Goal: Obtain resource: Download file/media

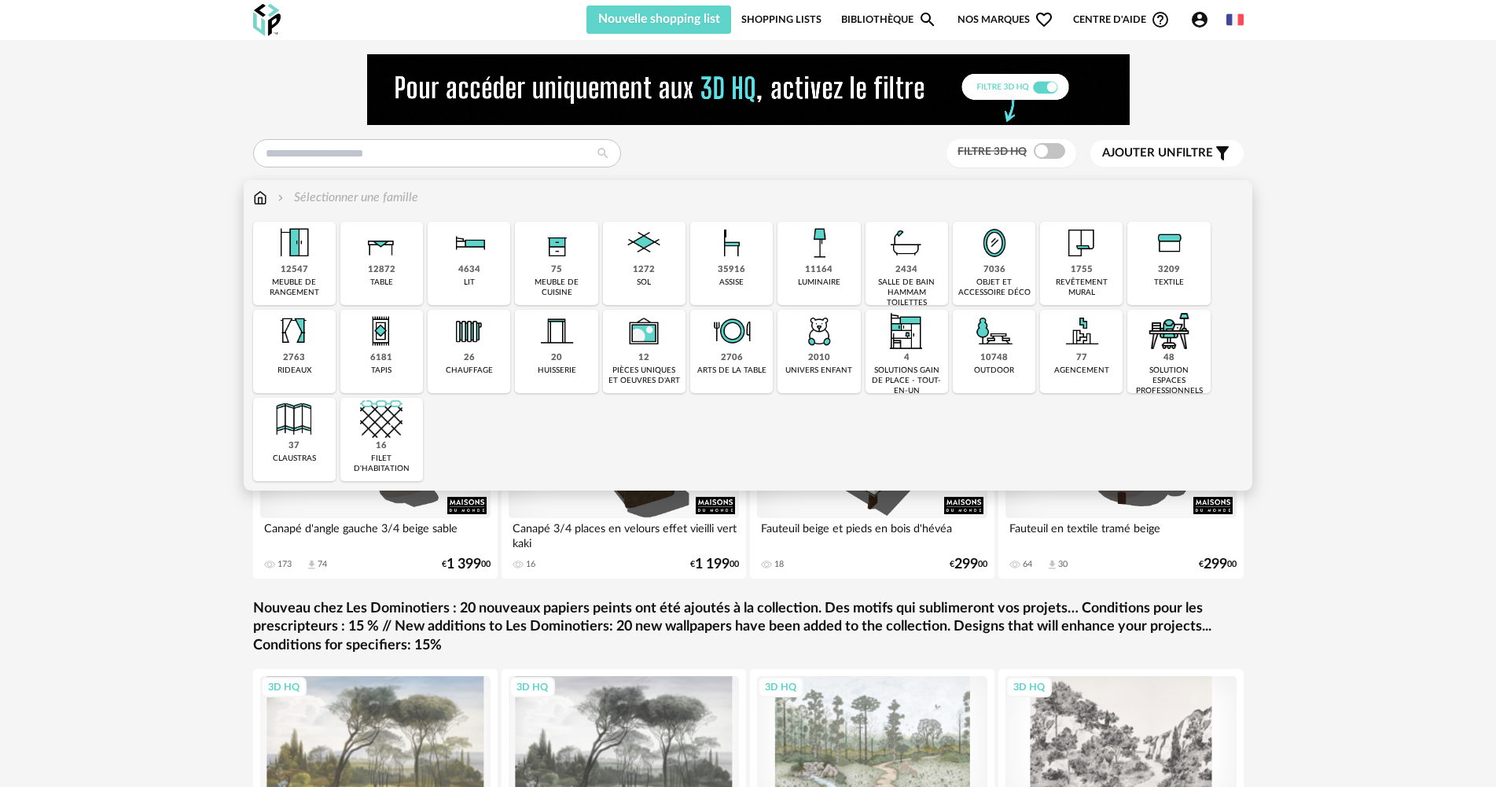
click at [671, 259] on div "1272 sol" at bounding box center [644, 263] width 83 height 83
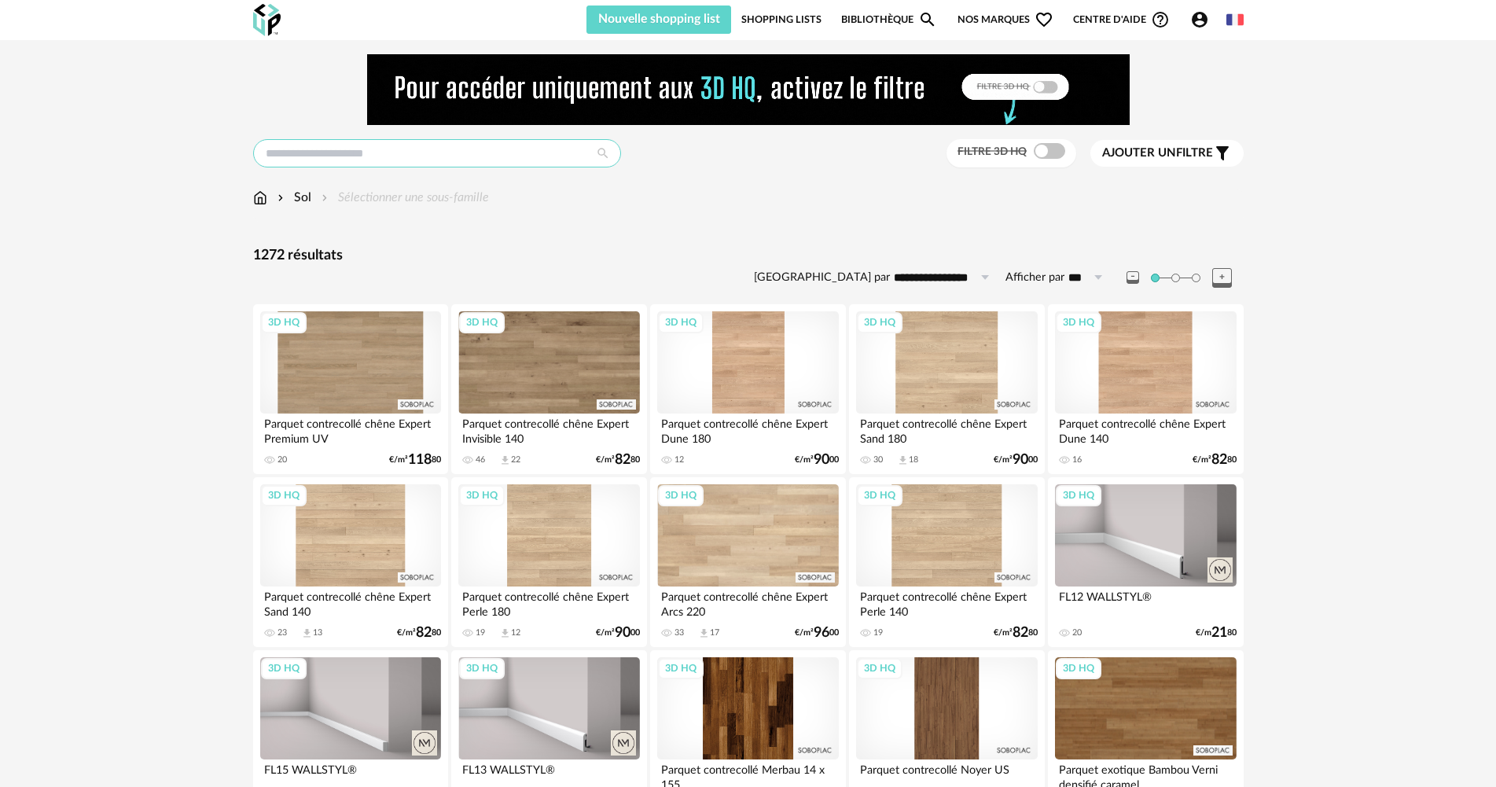
click at [556, 158] on input "text" at bounding box center [437, 153] width 368 height 28
type input "******"
type input "**********"
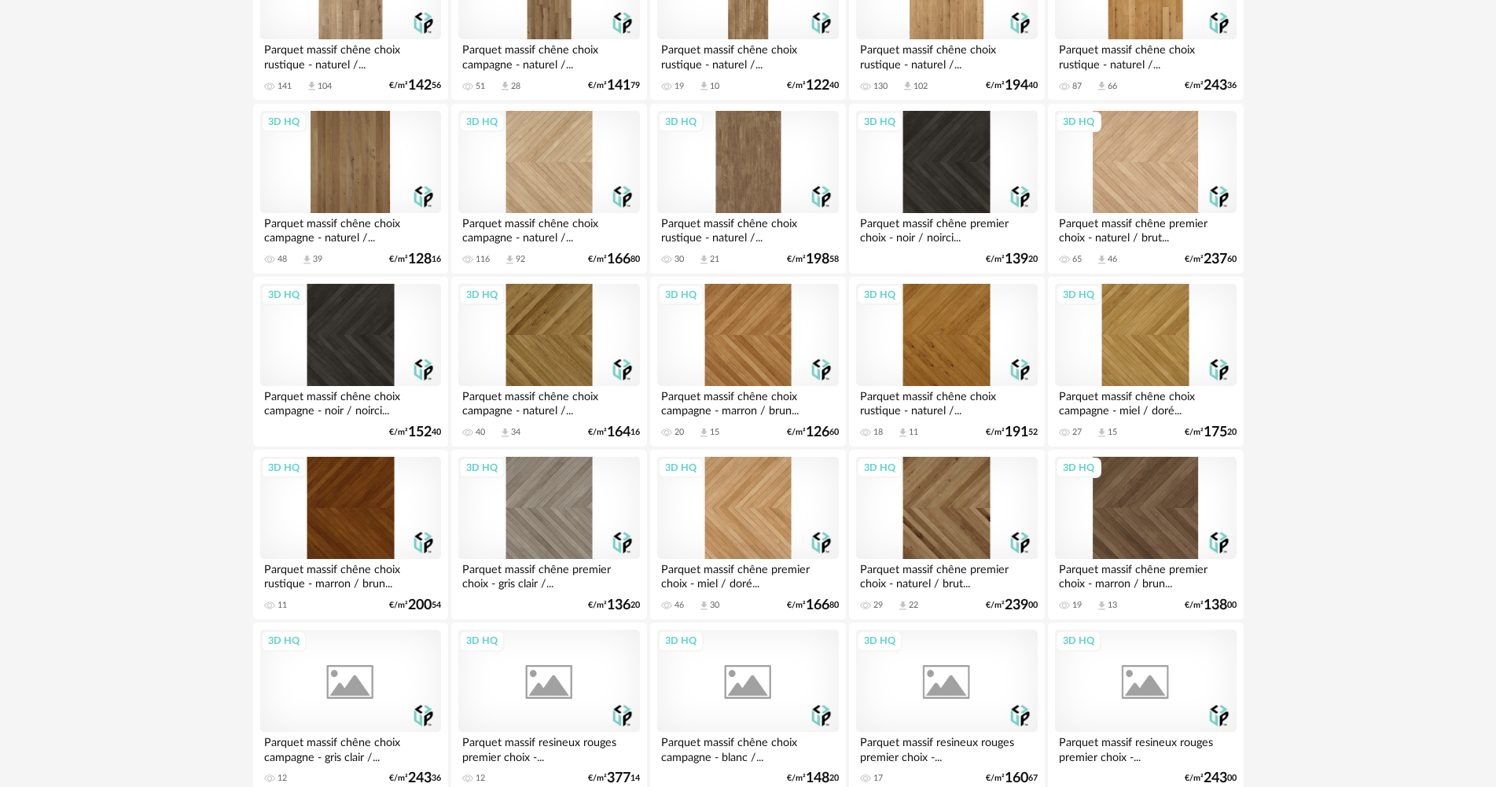
scroll to position [1415, 0]
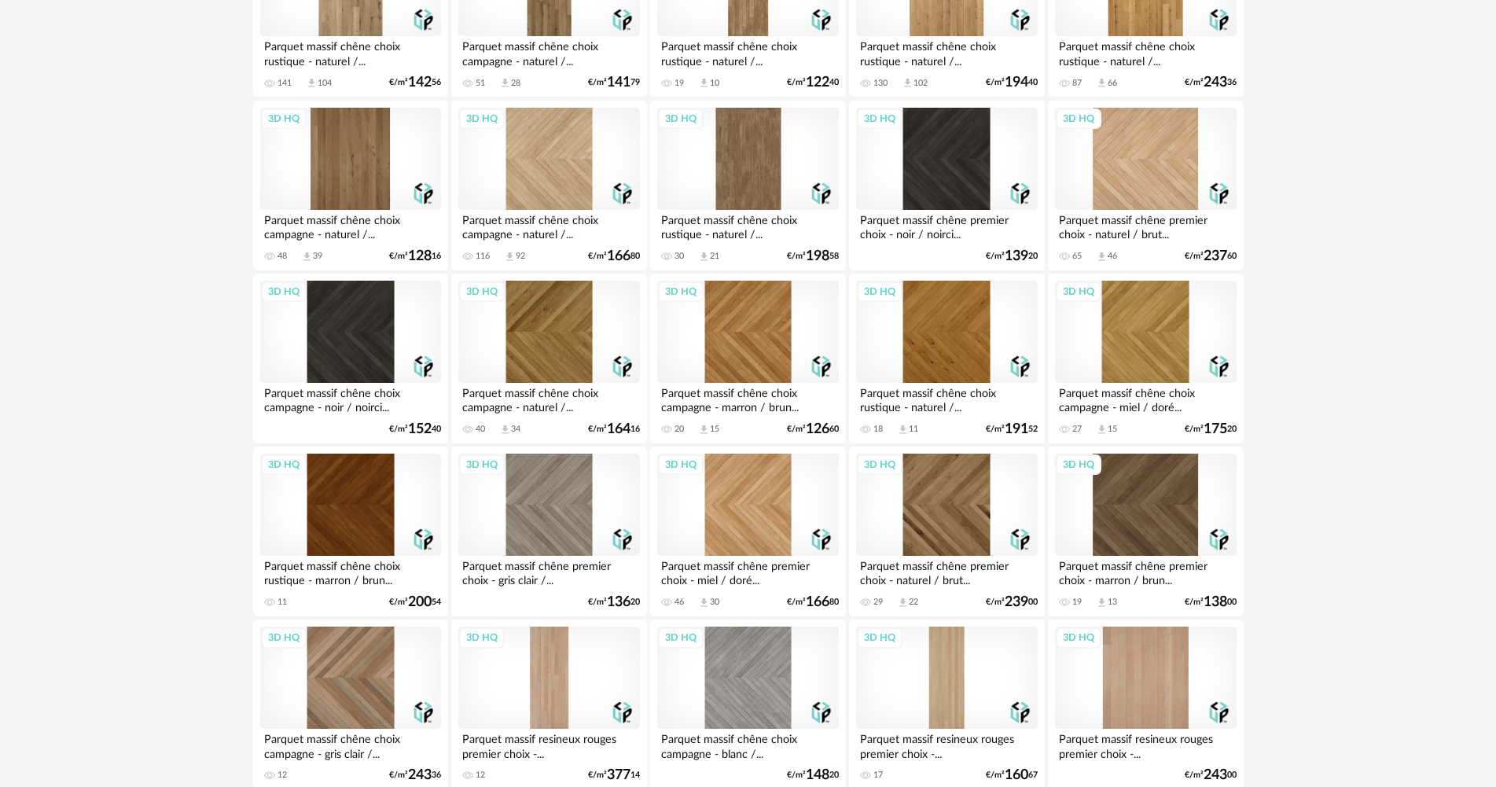
click at [935, 518] on div "3D HQ" at bounding box center [946, 505] width 181 height 102
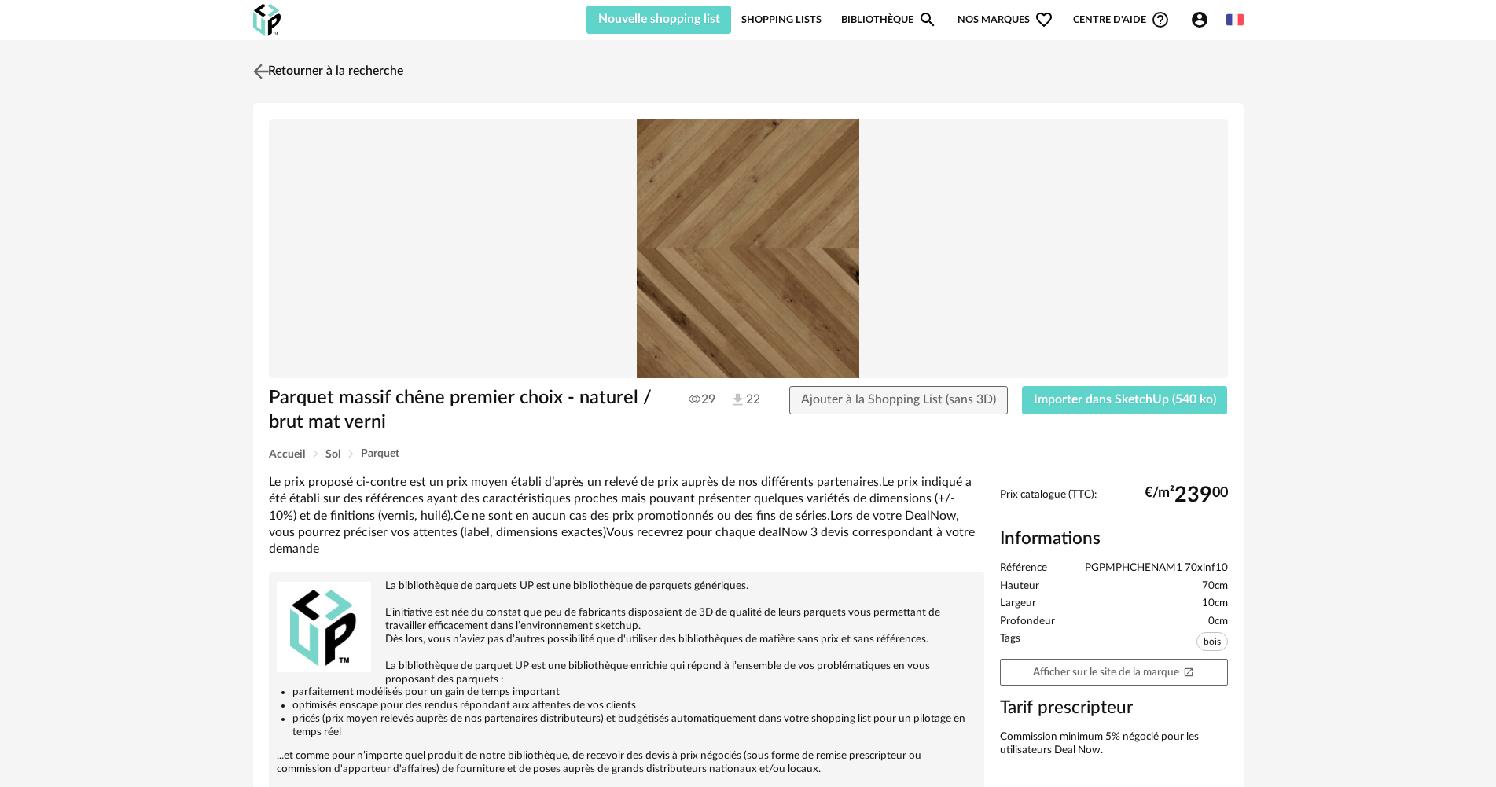
click at [289, 72] on link "Retourner à la recherche" at bounding box center [326, 71] width 154 height 35
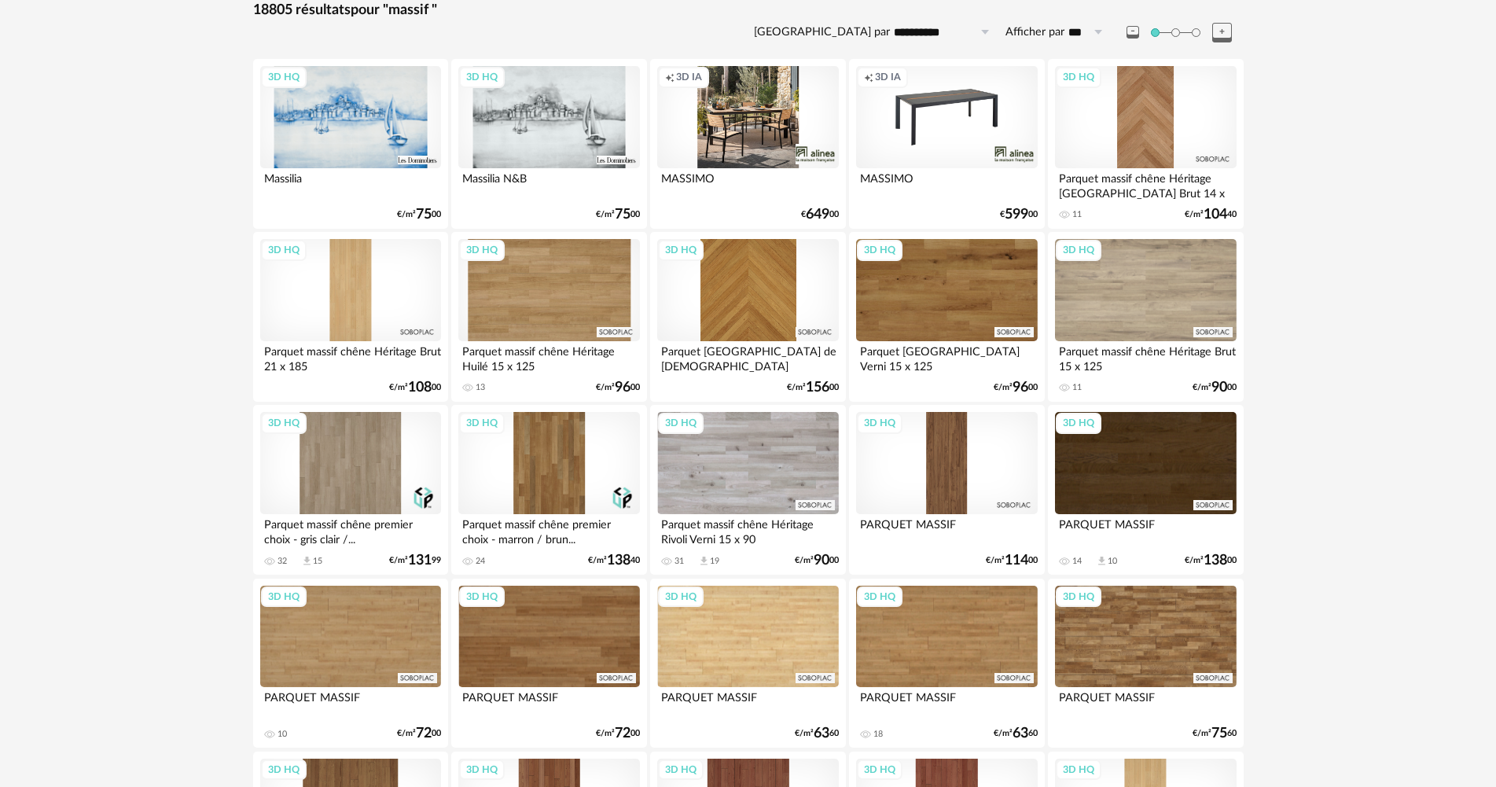
scroll to position [236, 0]
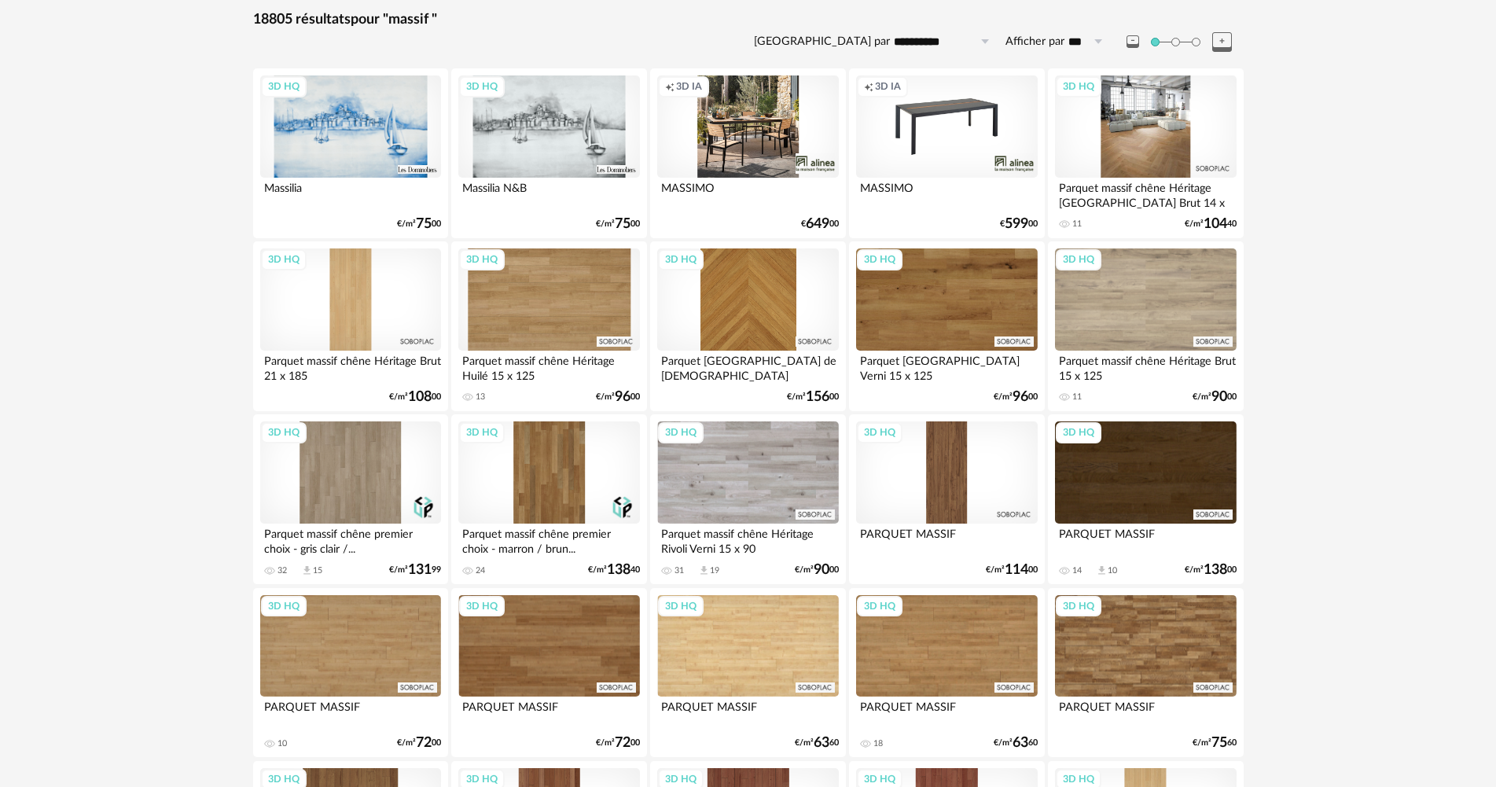
click at [1142, 160] on div "3D HQ" at bounding box center [1145, 126] width 181 height 102
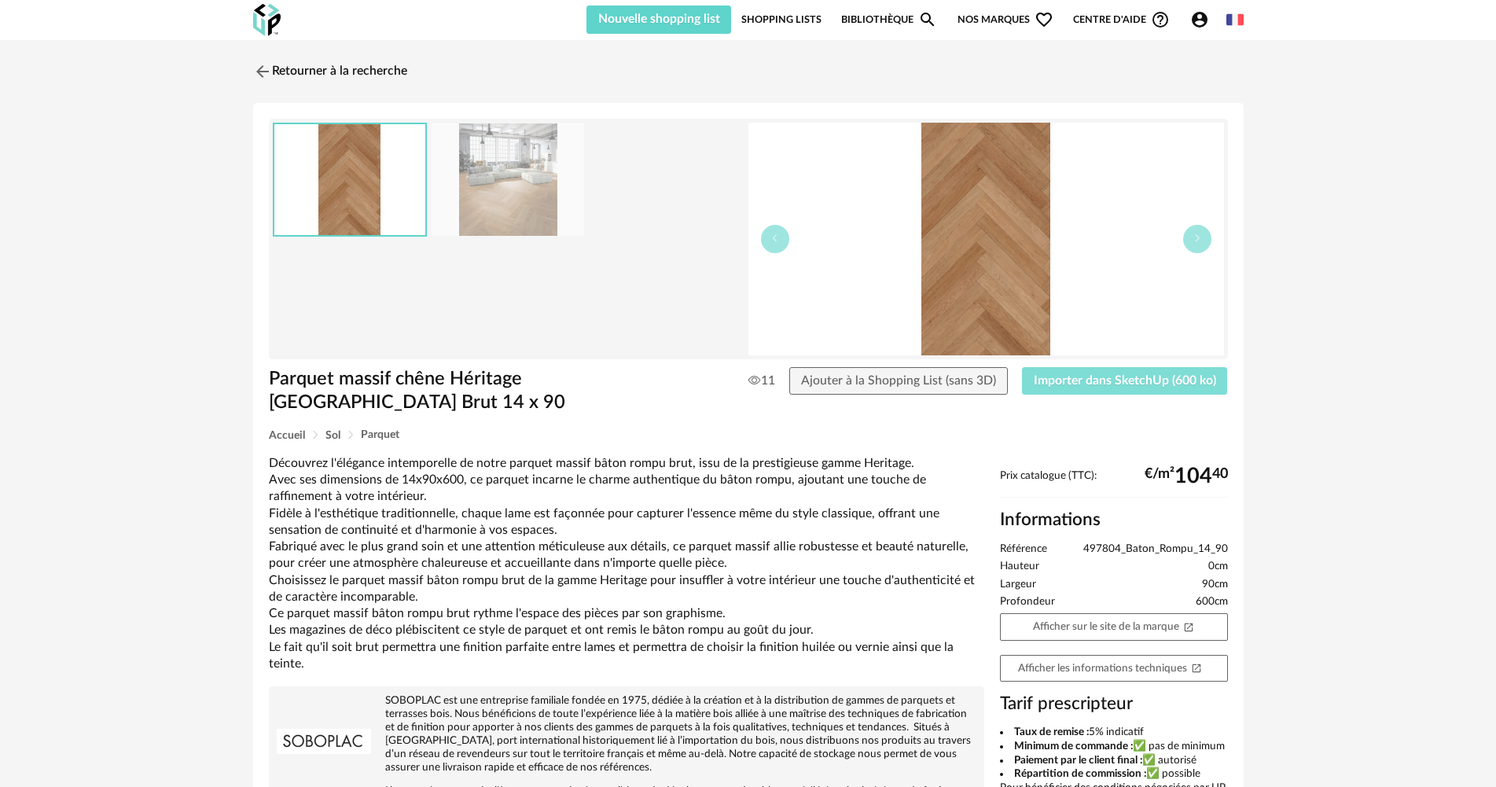
click at [1069, 374] on span "Importer dans SketchUp (600 ko)" at bounding box center [1125, 380] width 182 height 13
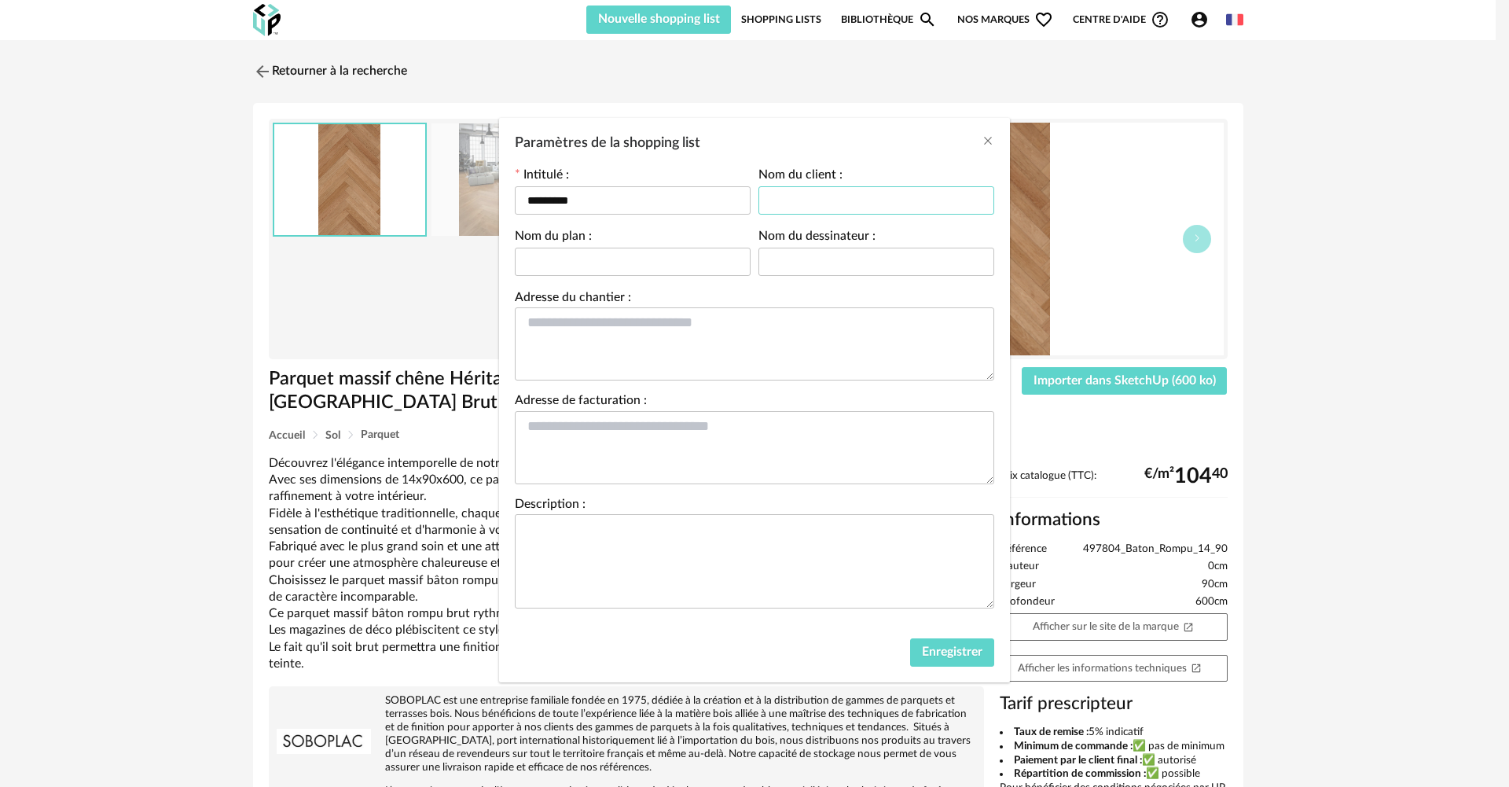
click at [905, 203] on input "Paramètres de la shopping list" at bounding box center [876, 200] width 236 height 28
drag, startPoint x: 658, startPoint y: 205, endPoint x: 457, endPoint y: 210, distance: 201.3
click at [457, 210] on div "Paramètres de la shopping list Intitulé : ********* Nom du client : Nom du plan…" at bounding box center [754, 393] width 1509 height 787
drag, startPoint x: 674, startPoint y: 204, endPoint x: 619, endPoint y: 203, distance: 55.0
click at [619, 203] on input "**********" at bounding box center [633, 200] width 236 height 28
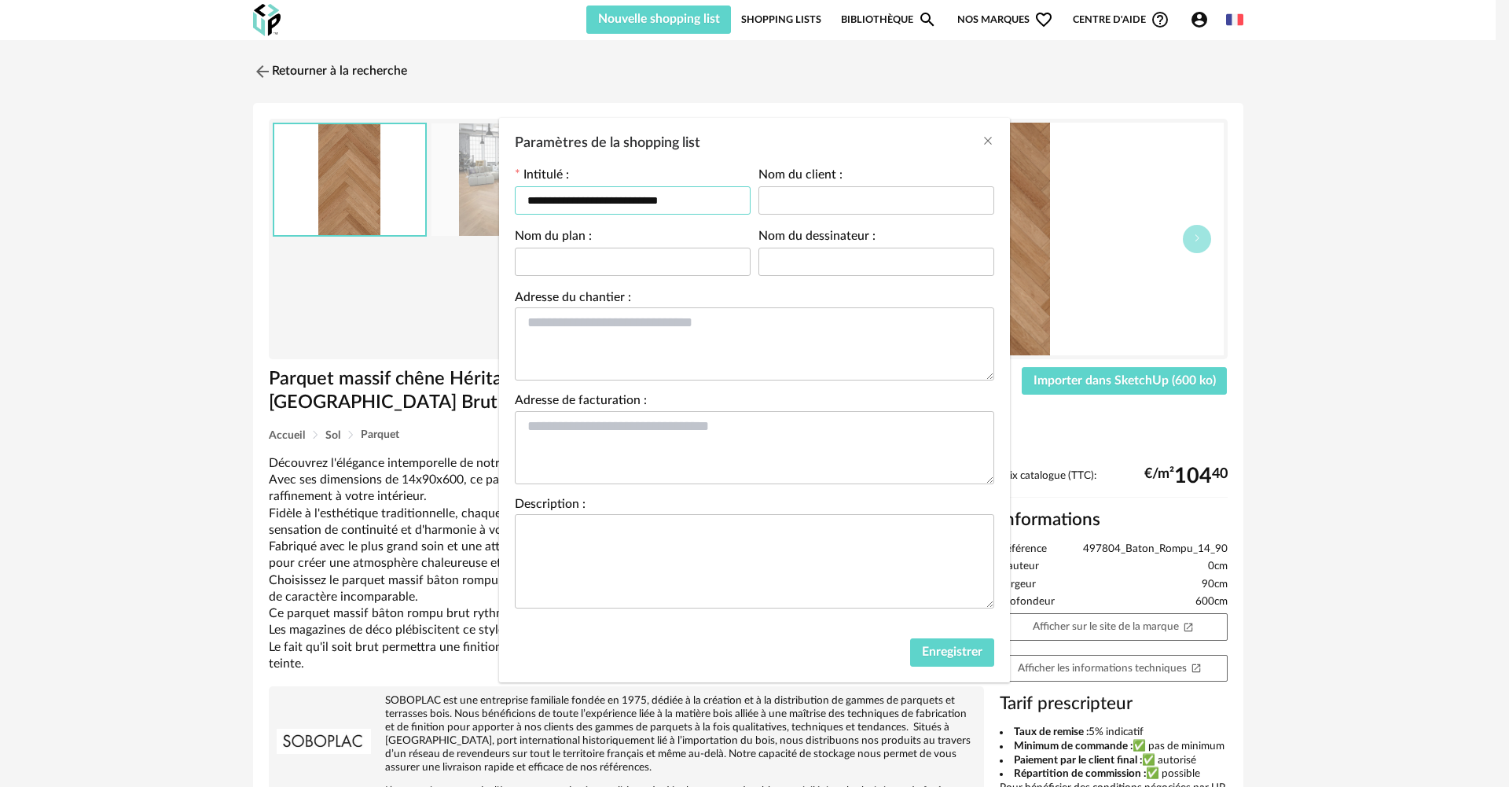
type input "**********"
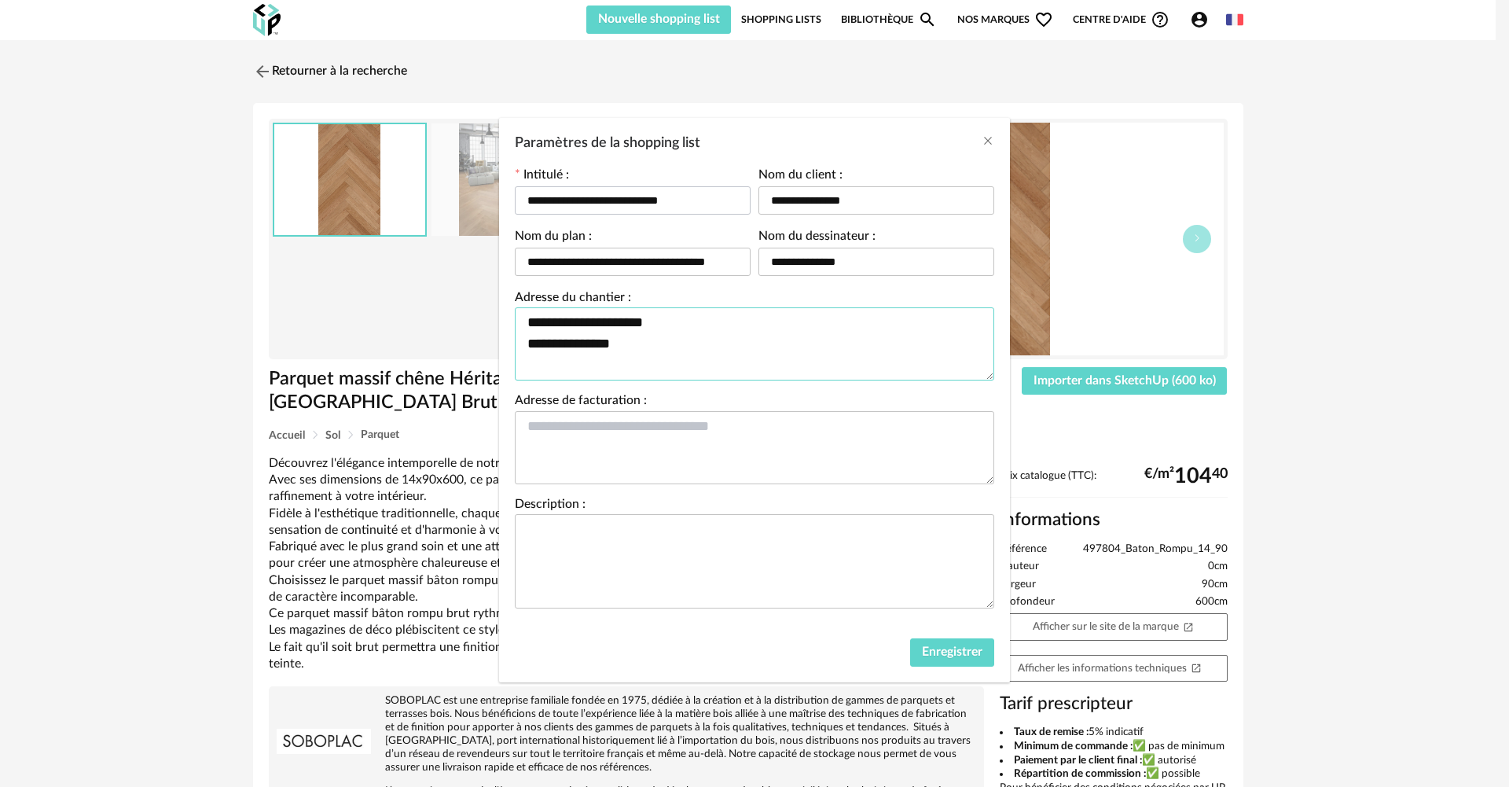
type textarea "**********"
drag, startPoint x: 662, startPoint y: 354, endPoint x: 504, endPoint y: 329, distance: 160.0
click at [504, 329] on div "**********" at bounding box center [754, 395] width 511 height 469
click at [593, 428] on textarea "Paramètres de la shopping list" at bounding box center [754, 447] width 479 height 73
paste textarea "**********"
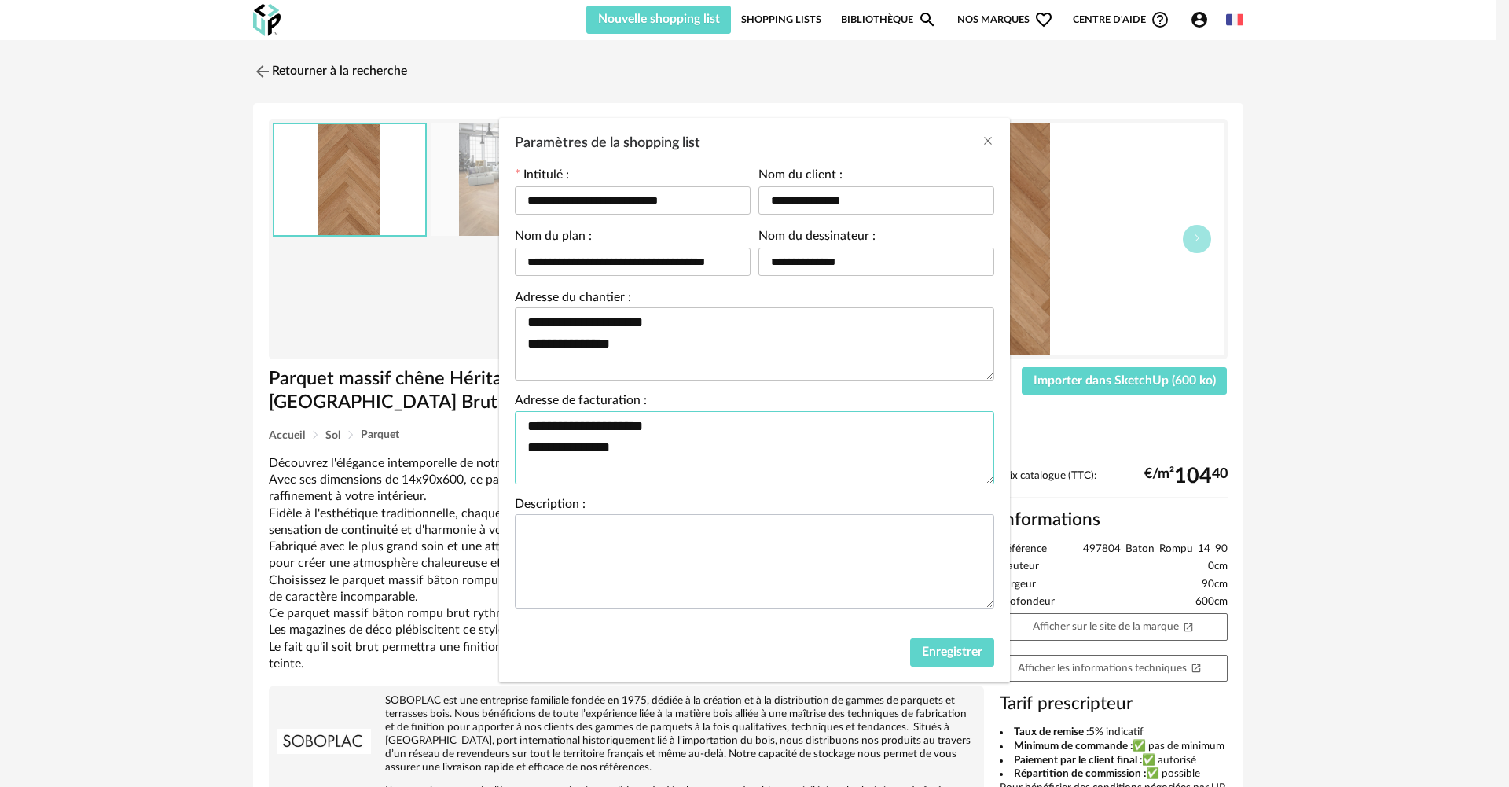
type textarea "**********"
click at [639, 563] on textarea "Paramètres de la shopping list" at bounding box center [754, 561] width 479 height 94
type textarea "**********"
click at [926, 648] on span "Enregistrer" at bounding box center [952, 651] width 61 height 13
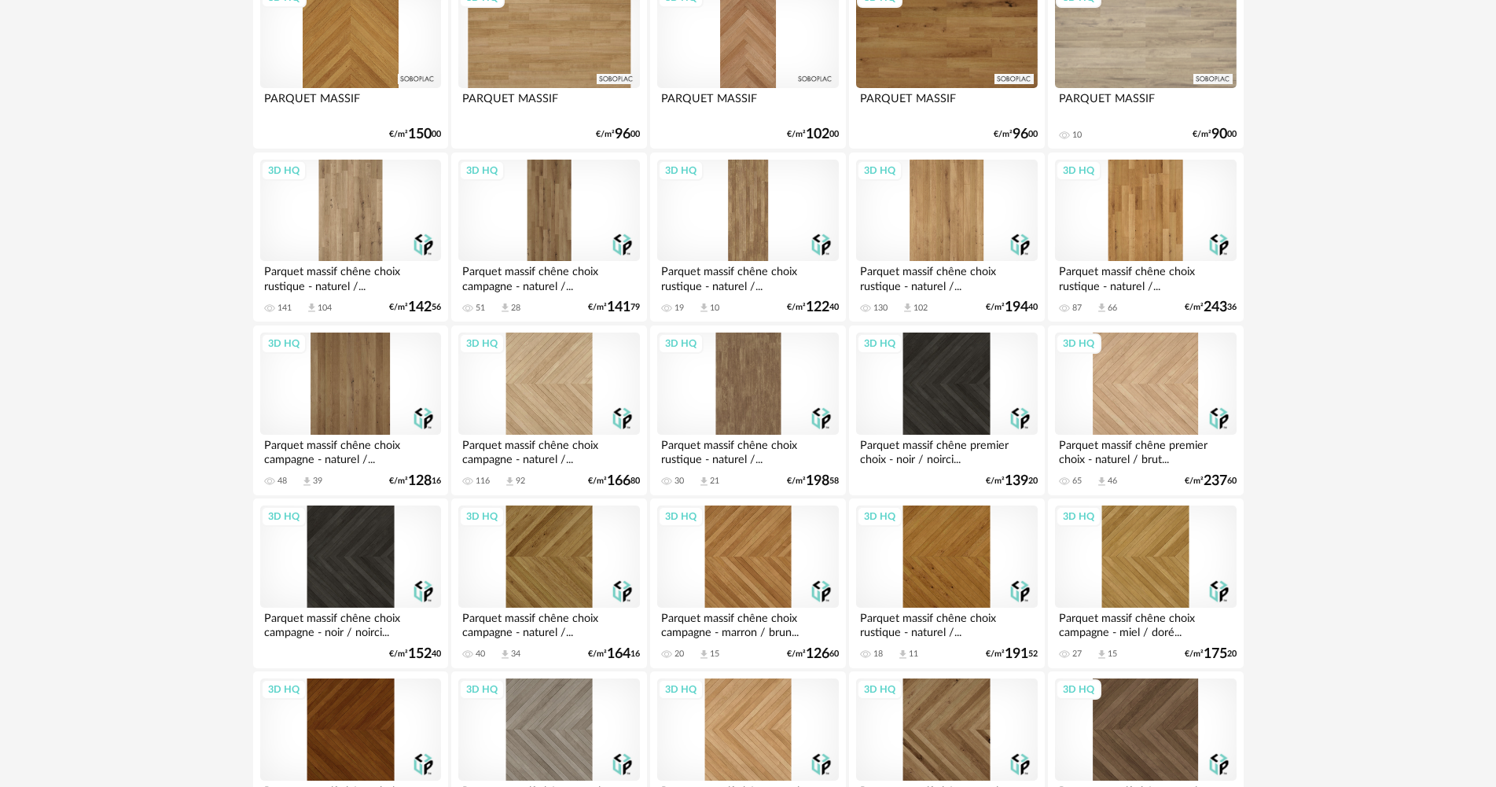
scroll to position [797, 0]
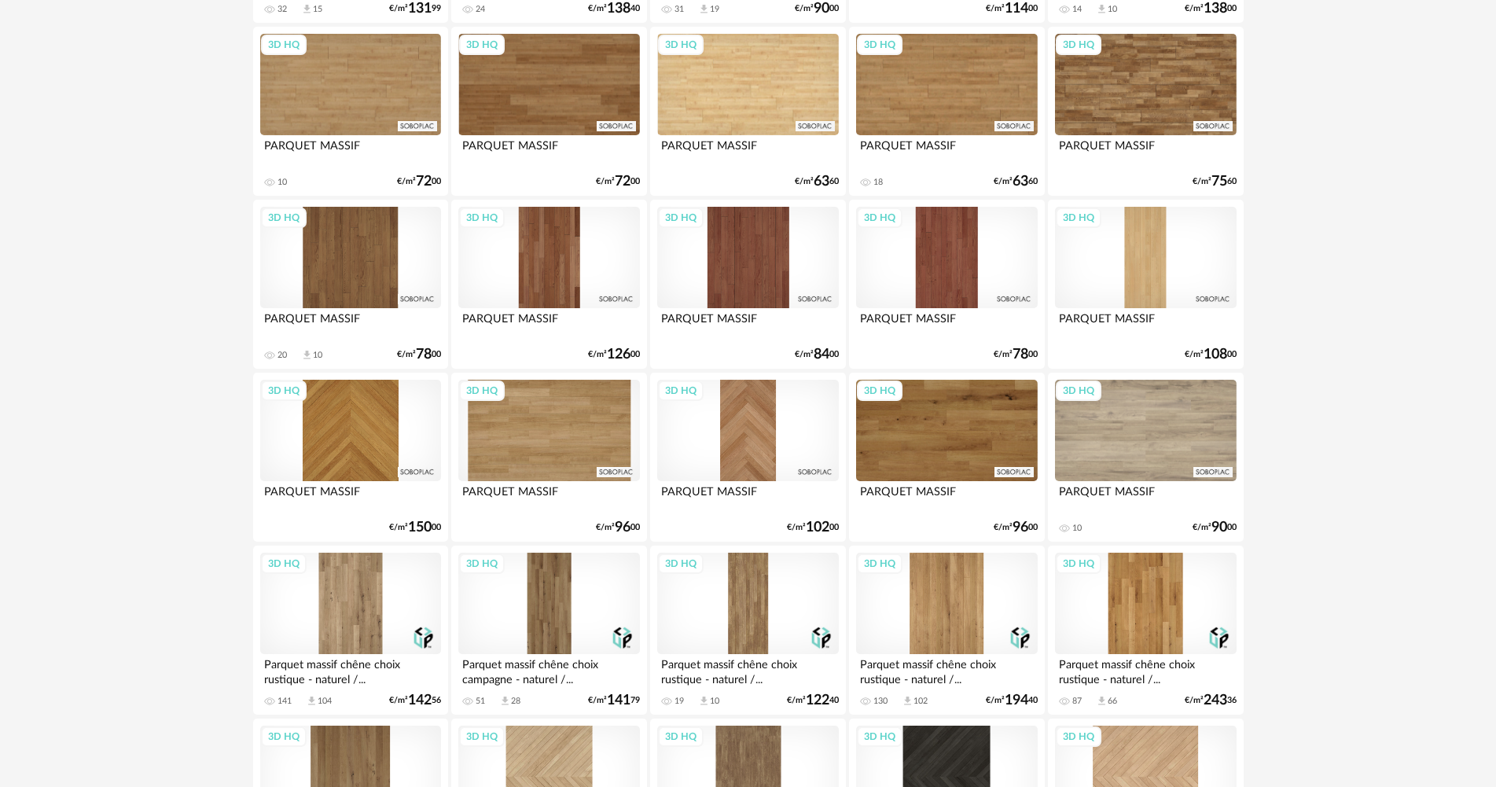
click at [358, 274] on div "3D HQ" at bounding box center [350, 258] width 181 height 102
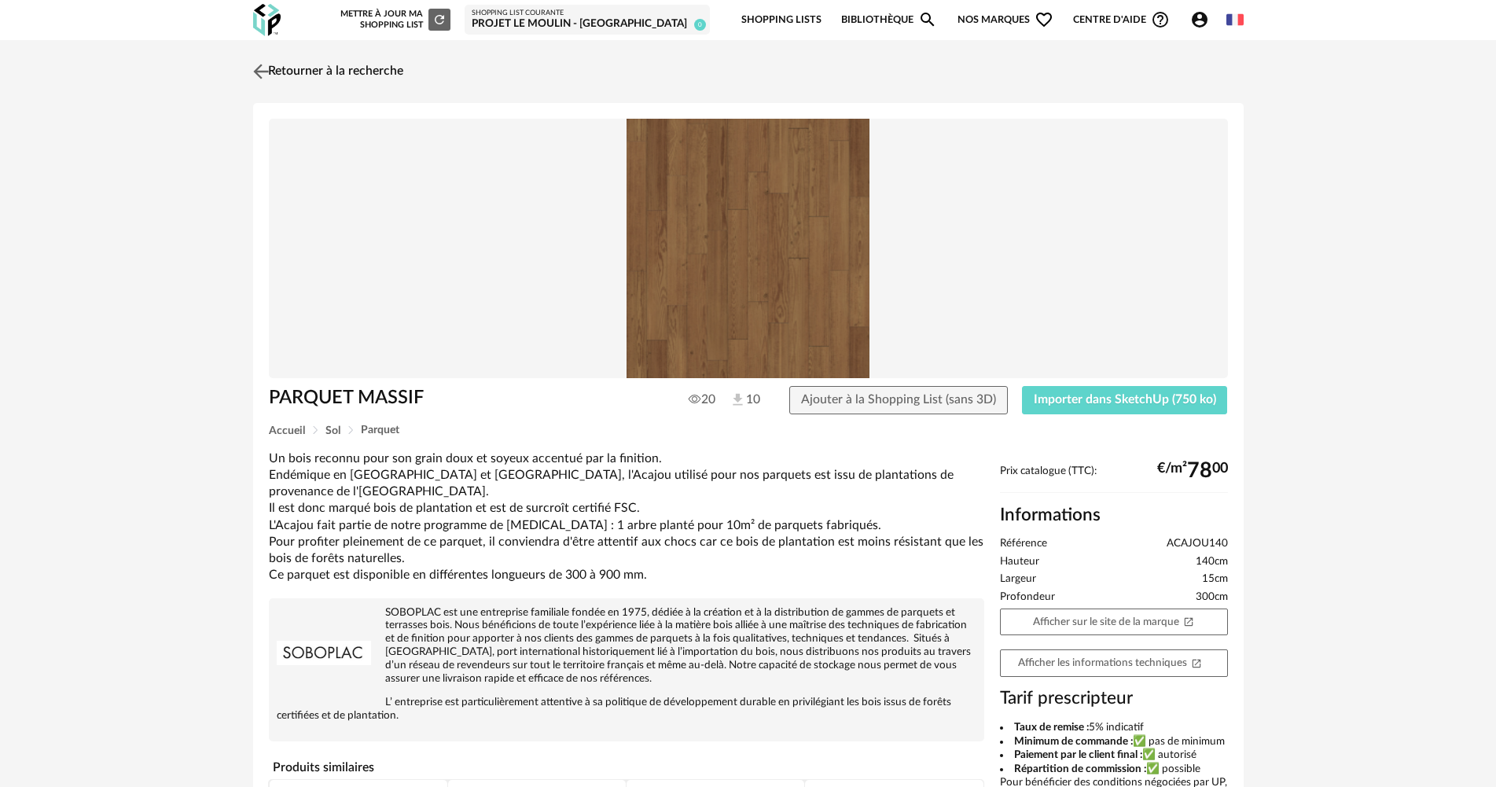
click at [343, 79] on link "Retourner à la recherche" at bounding box center [326, 71] width 154 height 35
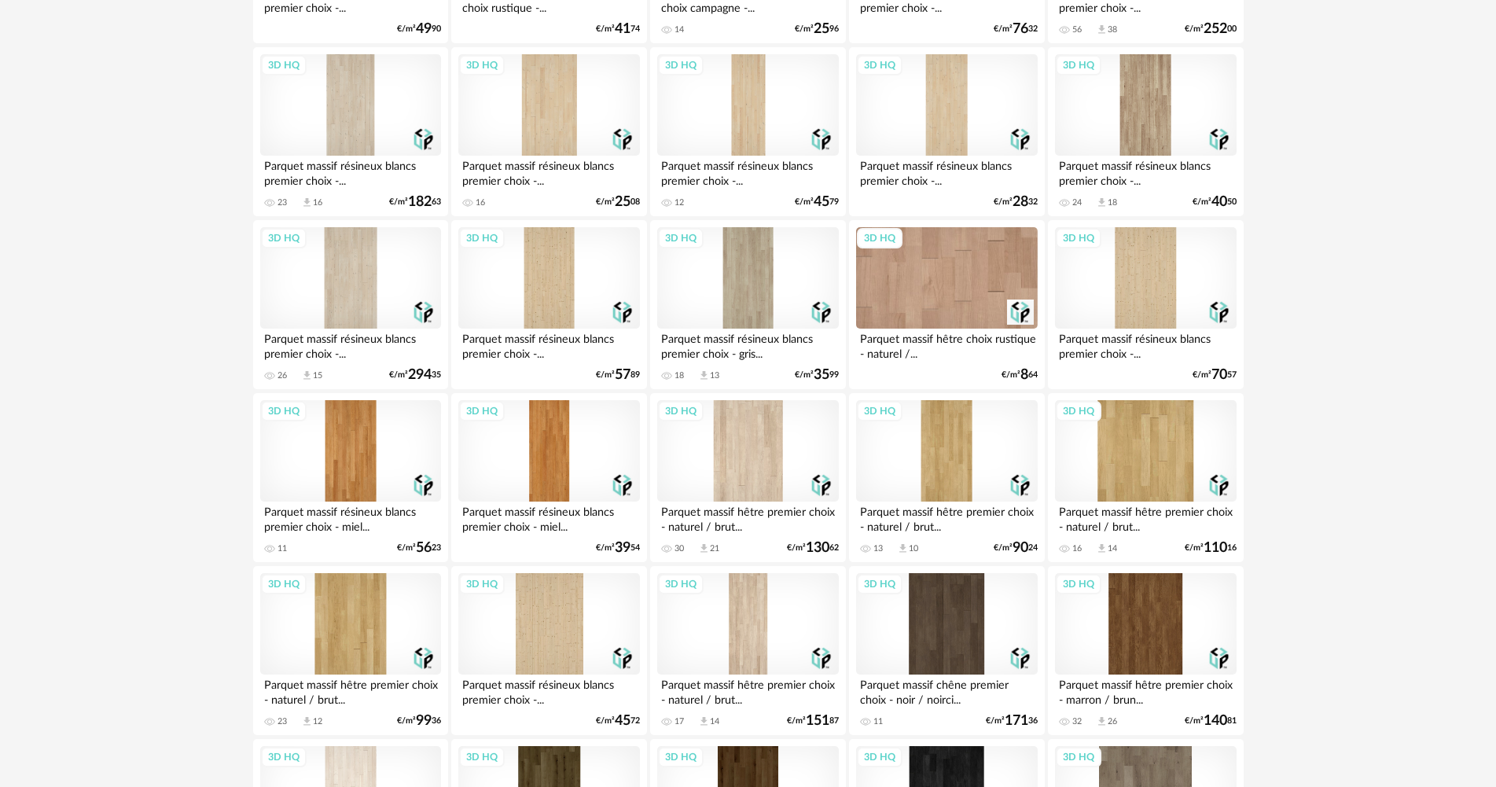
scroll to position [3080, 0]
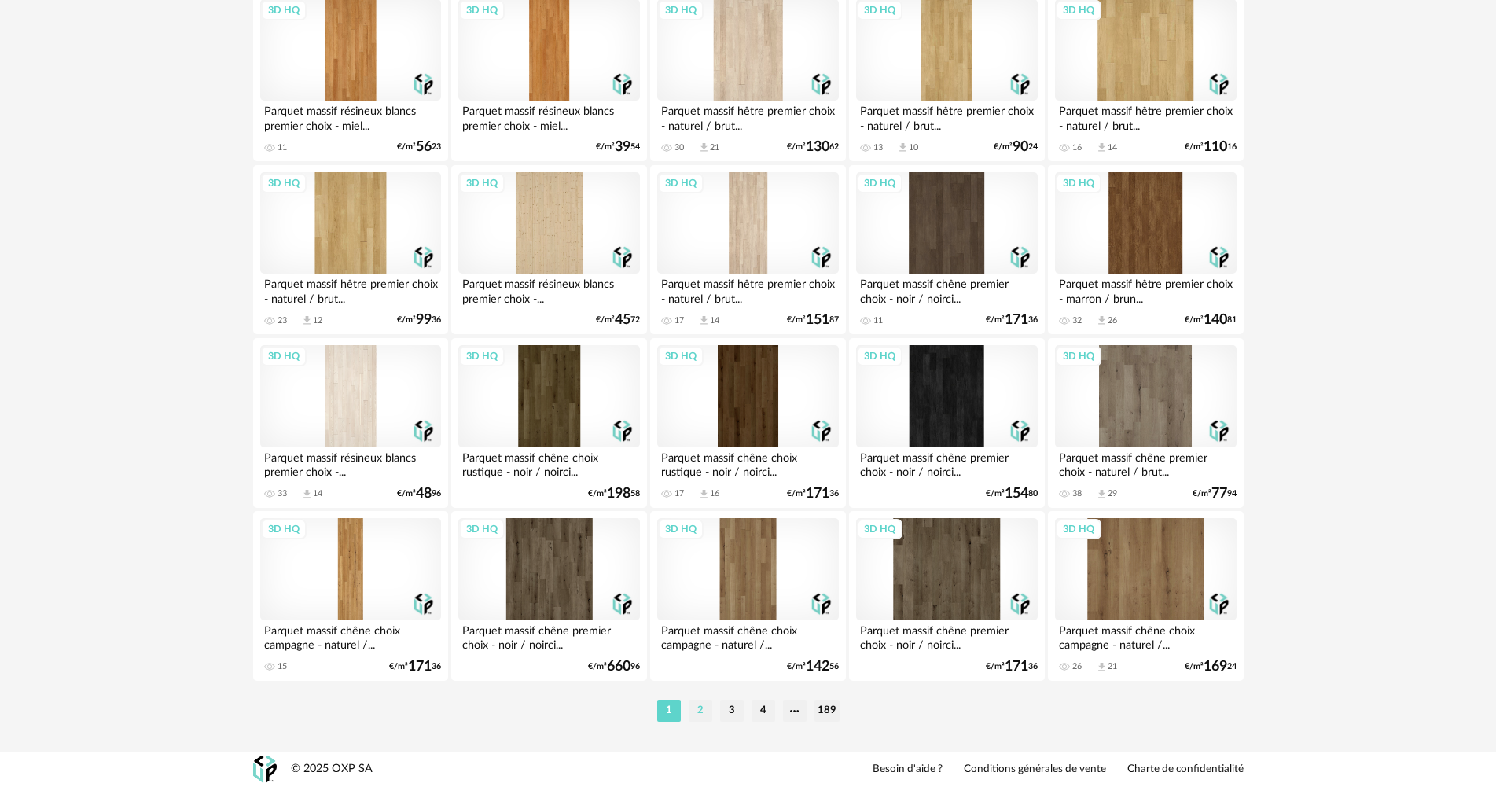
click at [692, 710] on li "2" at bounding box center [701, 711] width 24 height 22
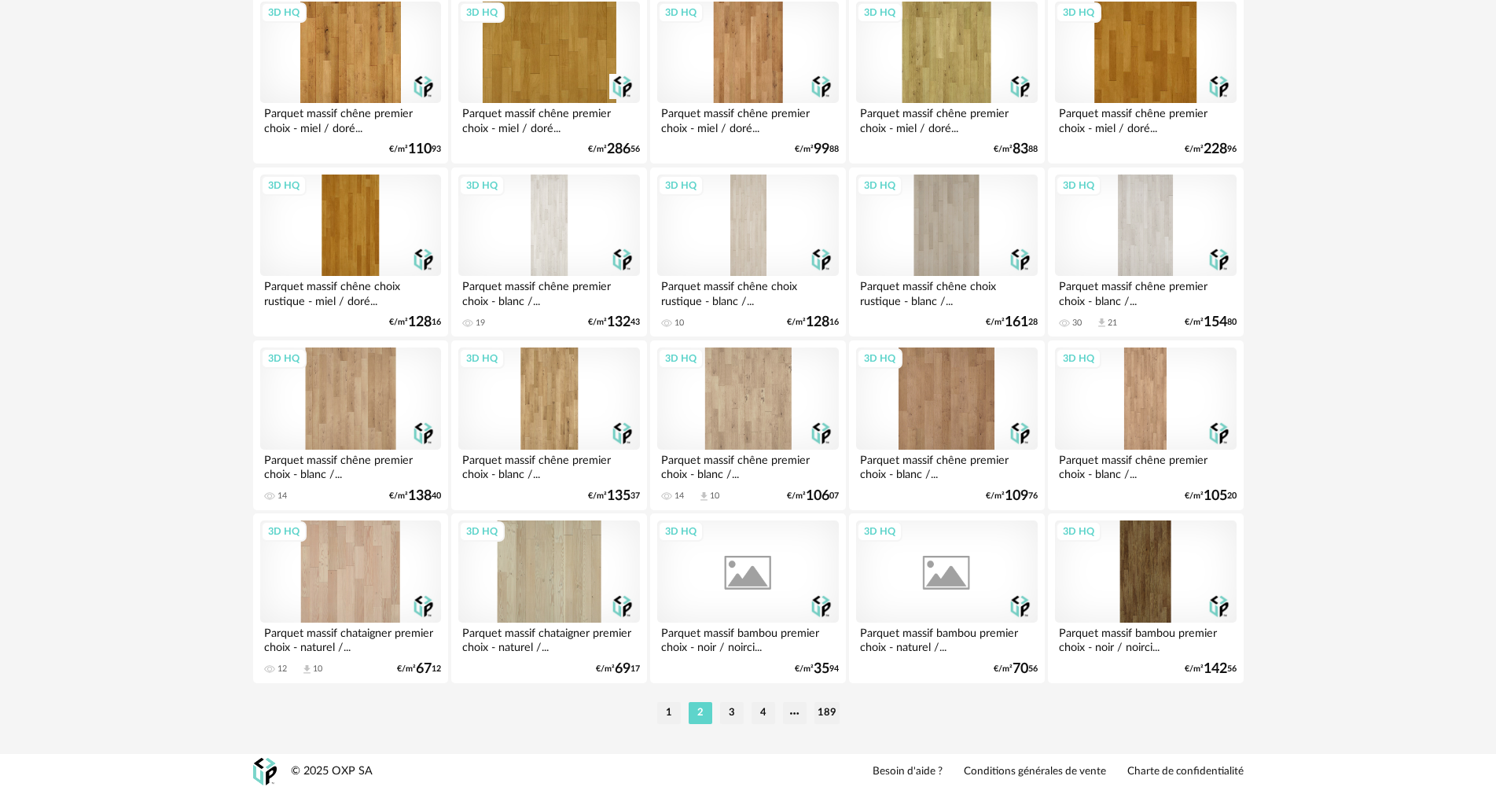
scroll to position [3080, 0]
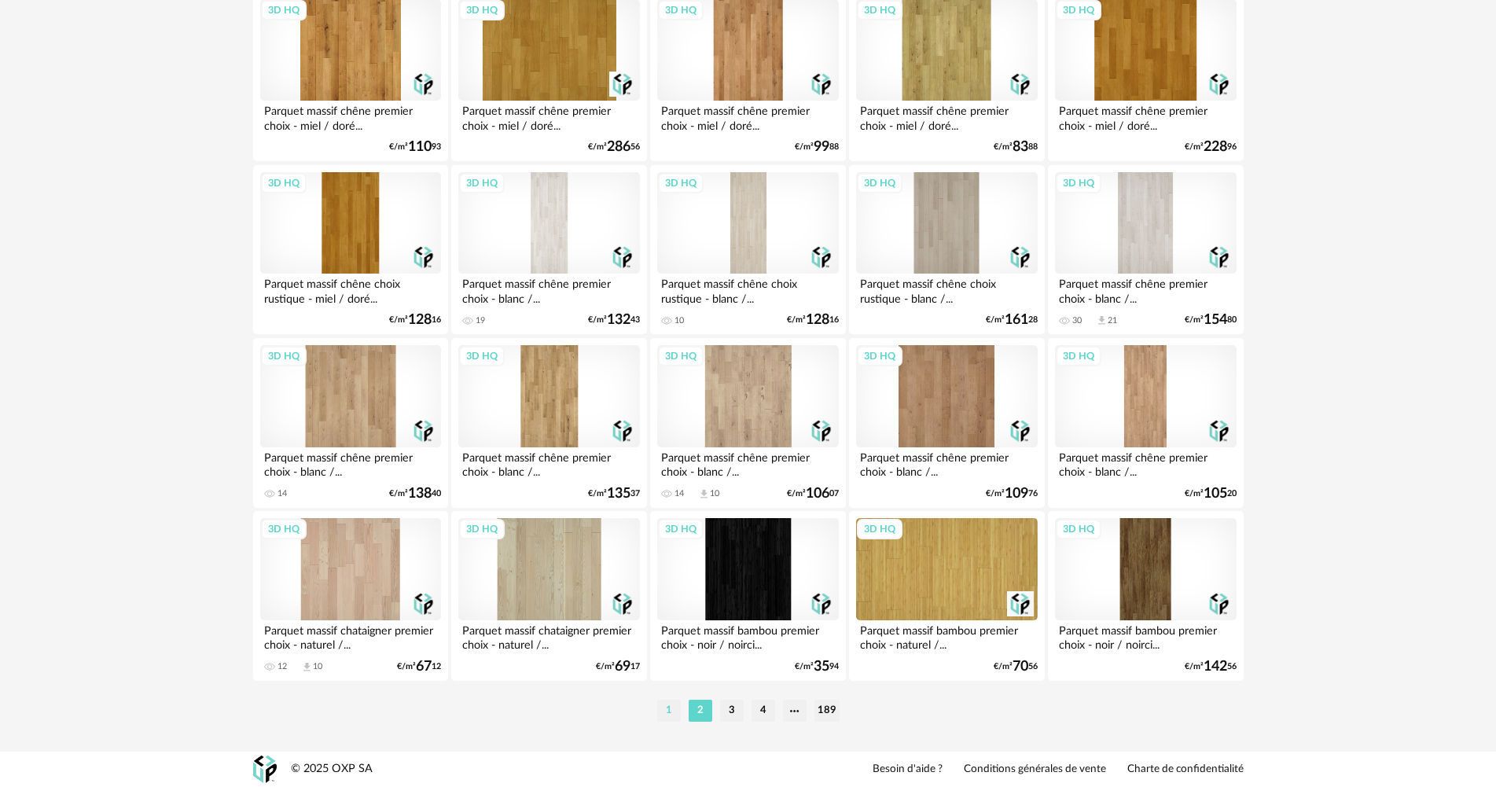
click at [674, 704] on li "1" at bounding box center [669, 711] width 24 height 22
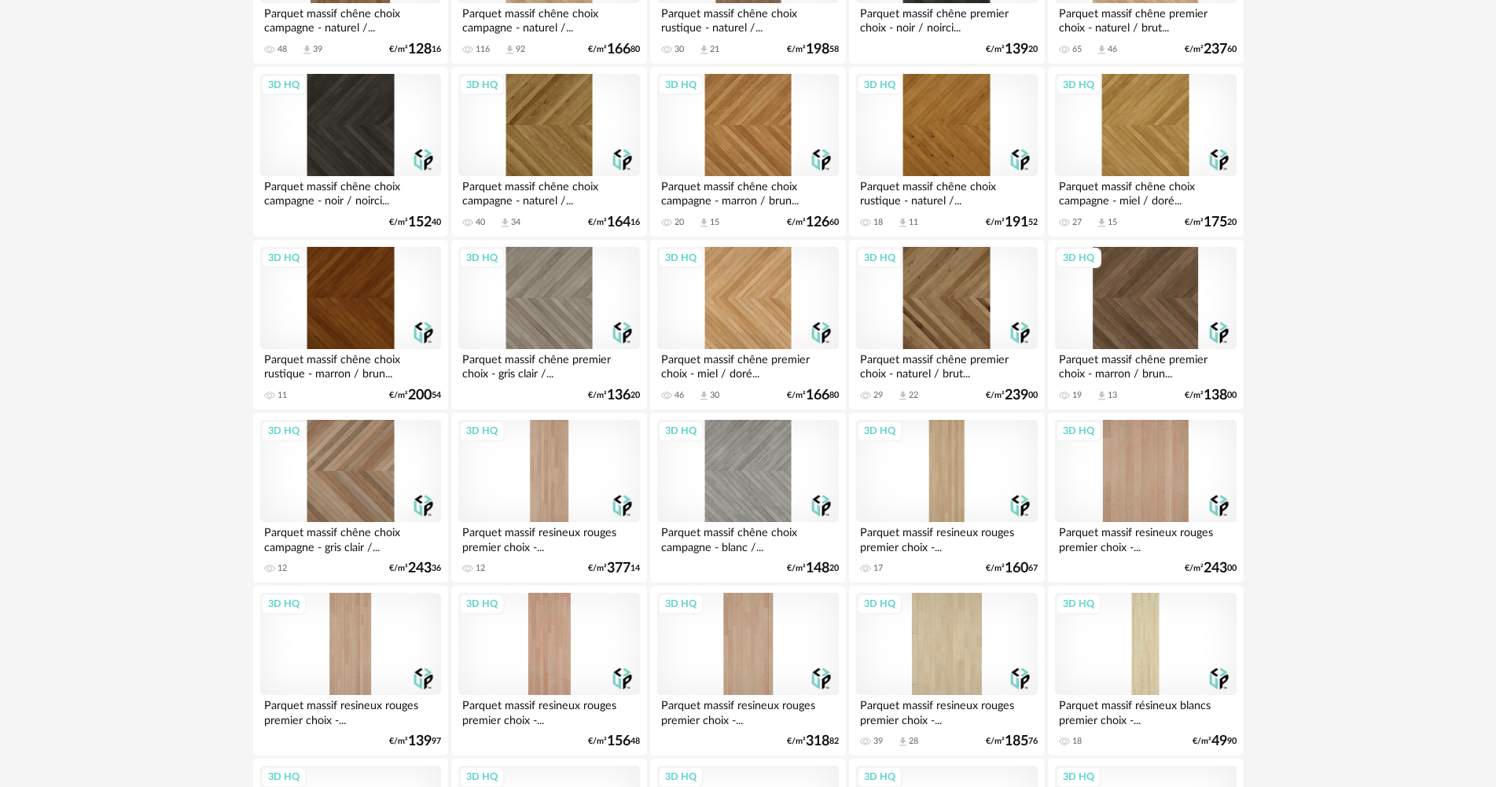
scroll to position [1808, 0]
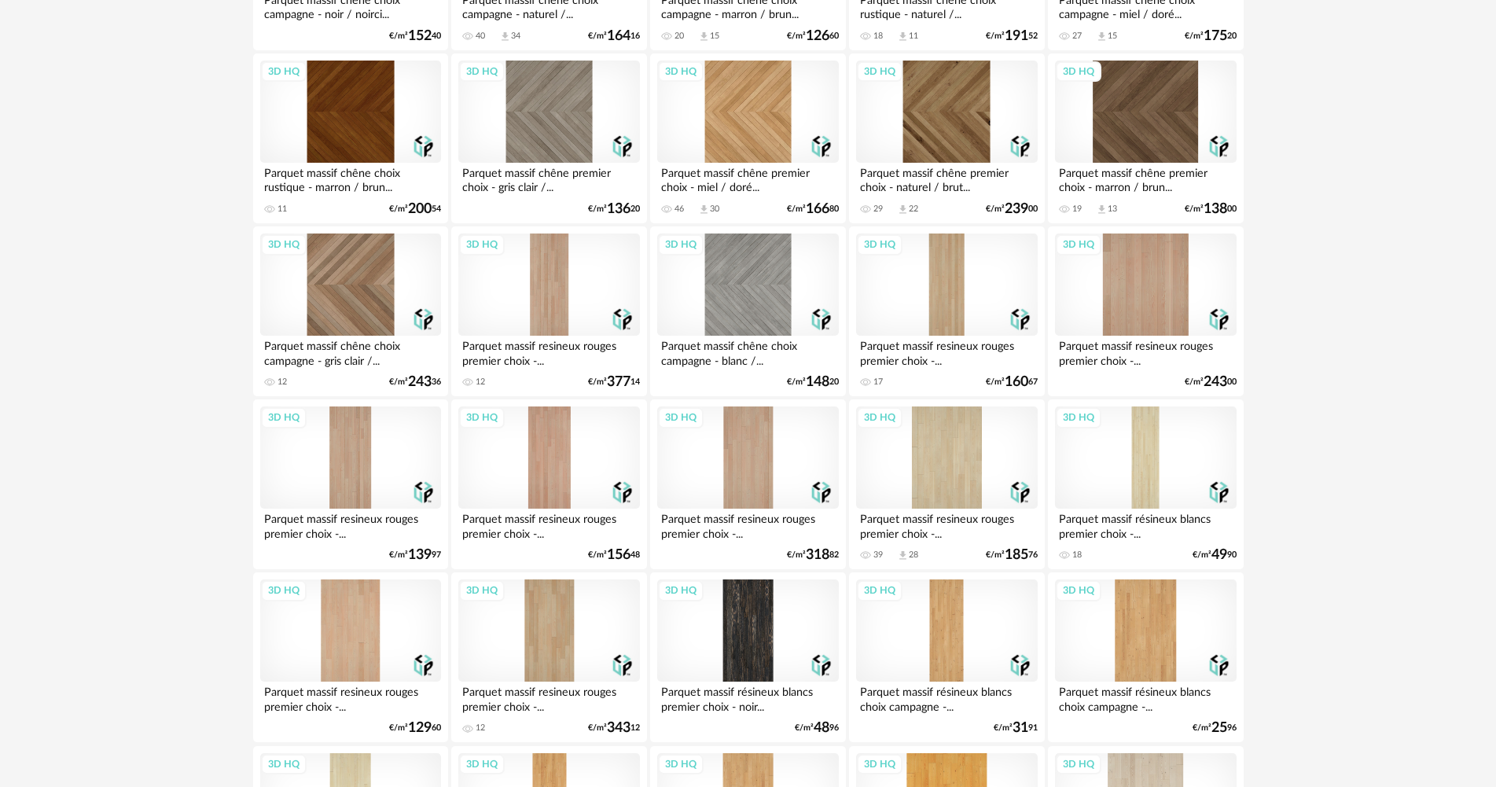
click at [1128, 127] on div "3D HQ" at bounding box center [1145, 112] width 181 height 102
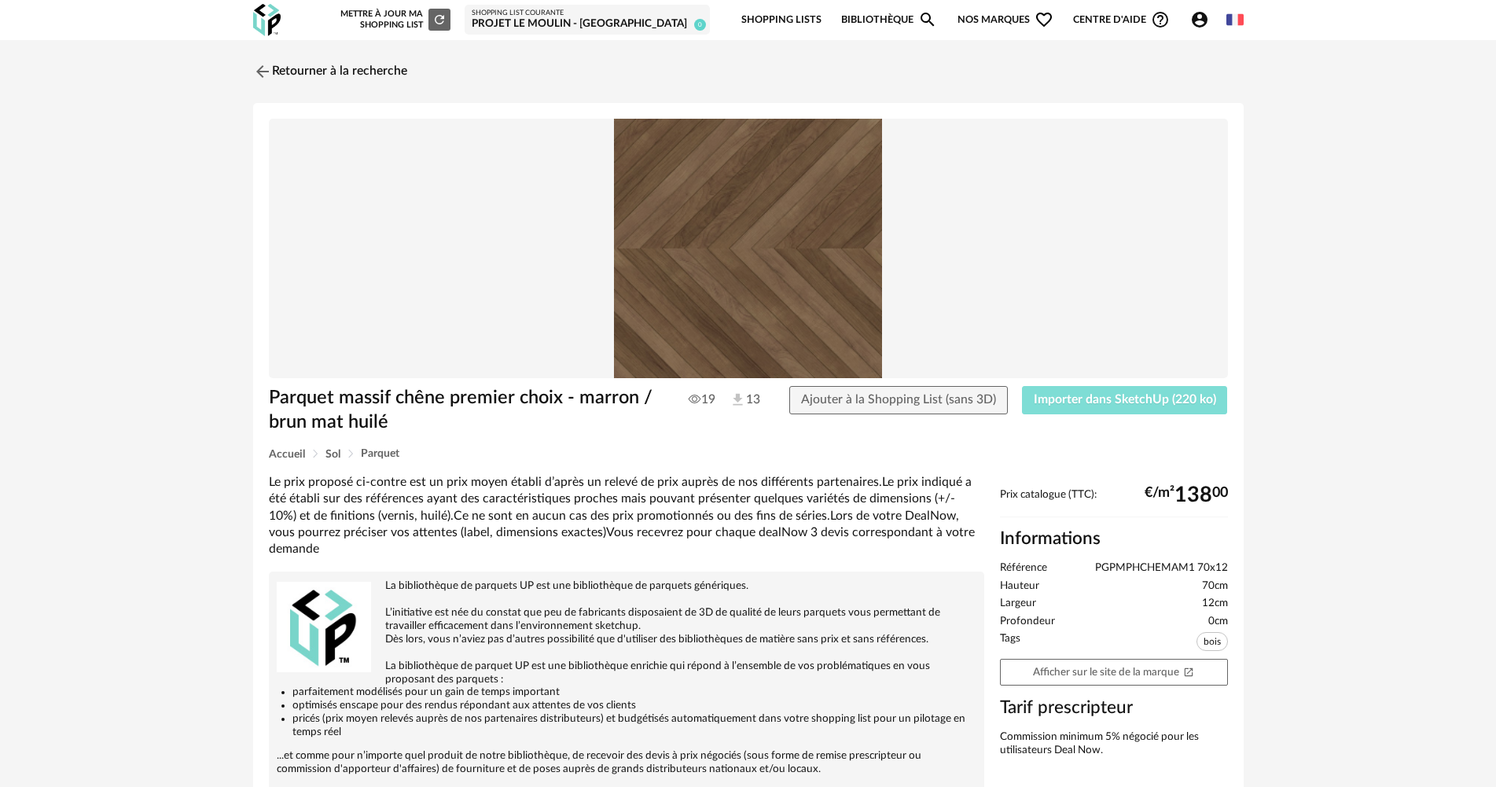
click at [1093, 397] on span "Importer dans SketchUp (220 ko)" at bounding box center [1125, 399] width 182 height 13
click at [296, 59] on link "Retourner à la recherche" at bounding box center [326, 71] width 154 height 35
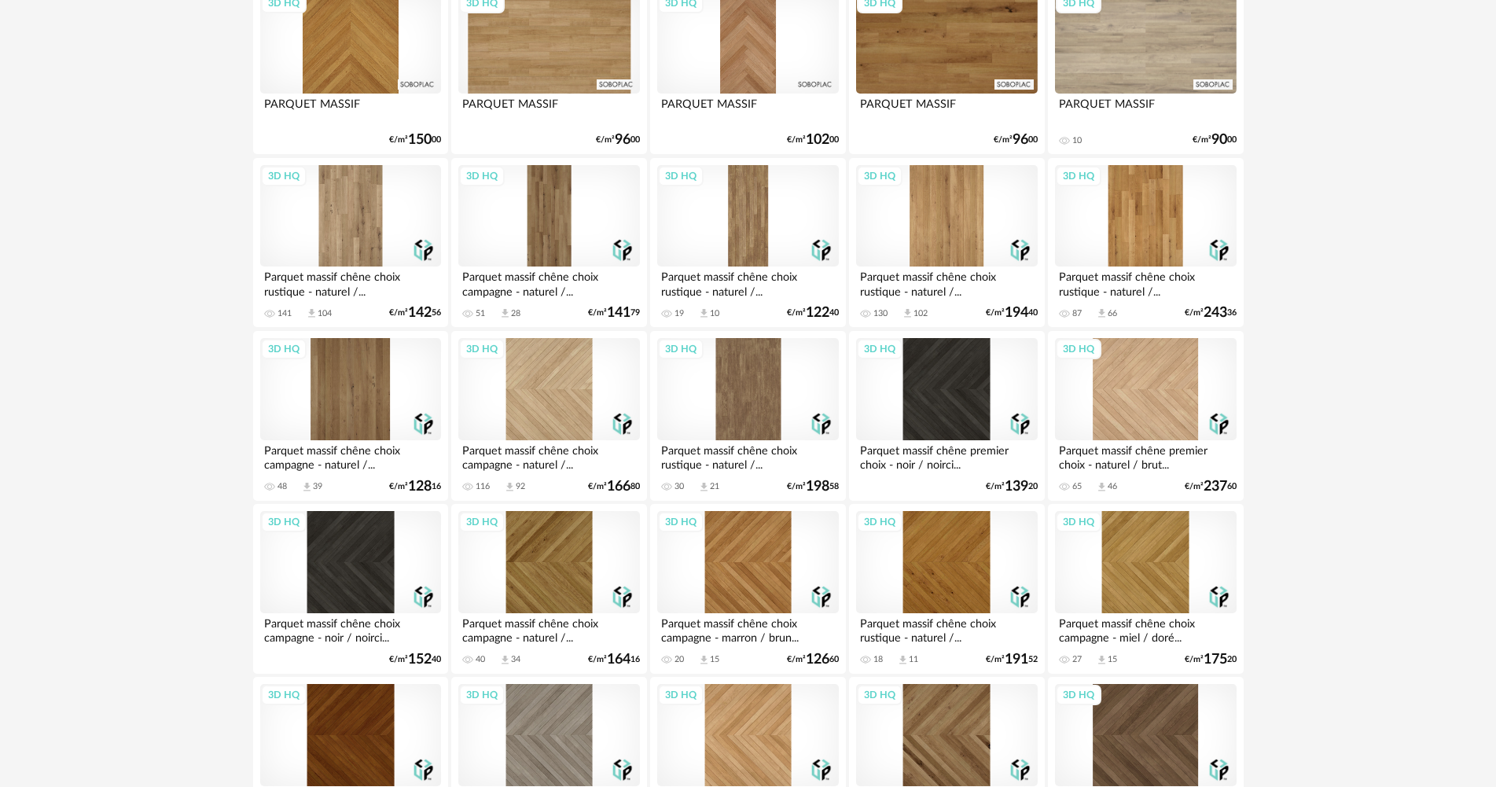
scroll to position [1175, 0]
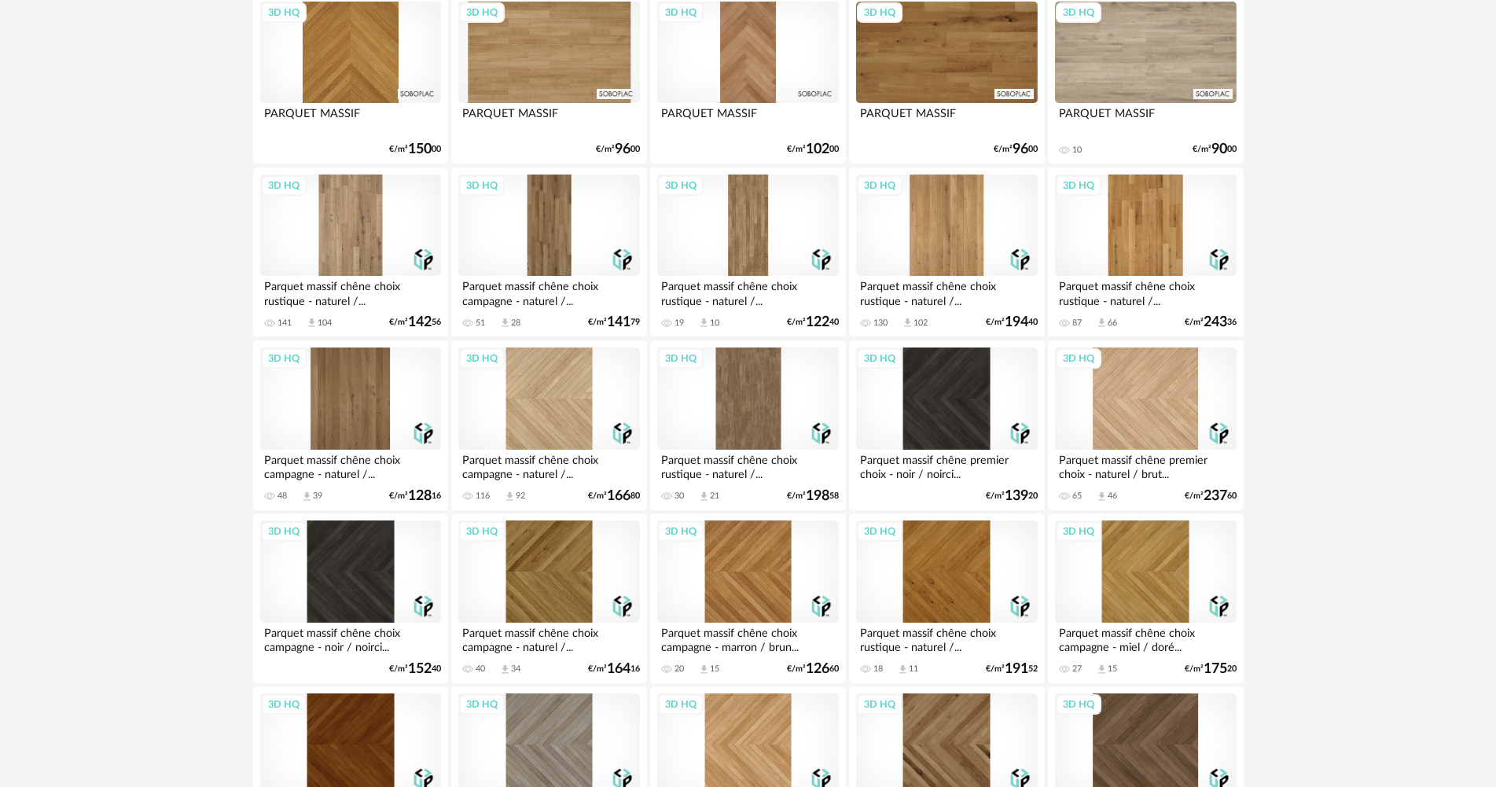
click at [568, 220] on div "3D HQ" at bounding box center [548, 225] width 181 height 102
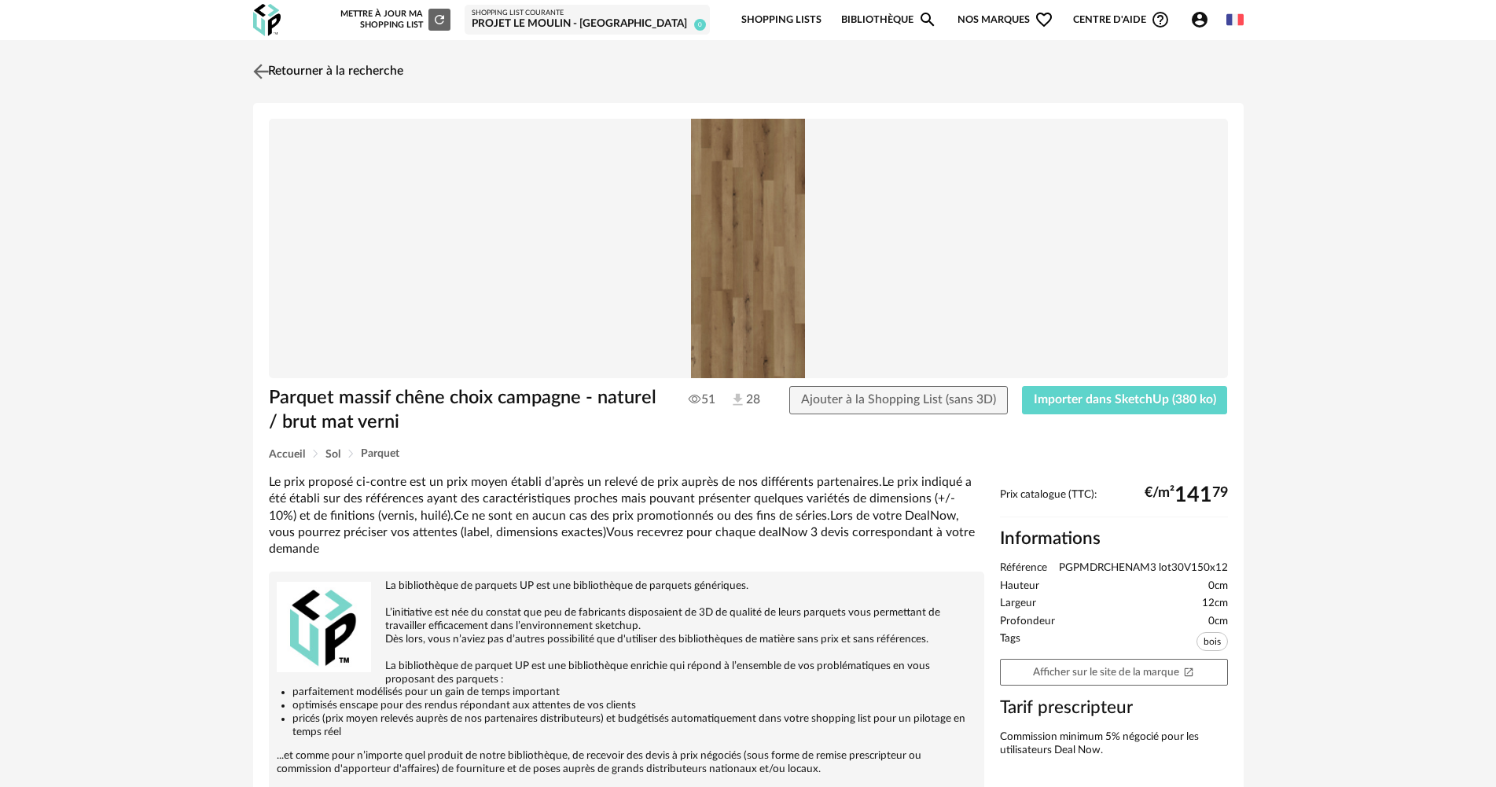
click at [330, 72] on link "Retourner à la recherche" at bounding box center [326, 71] width 154 height 35
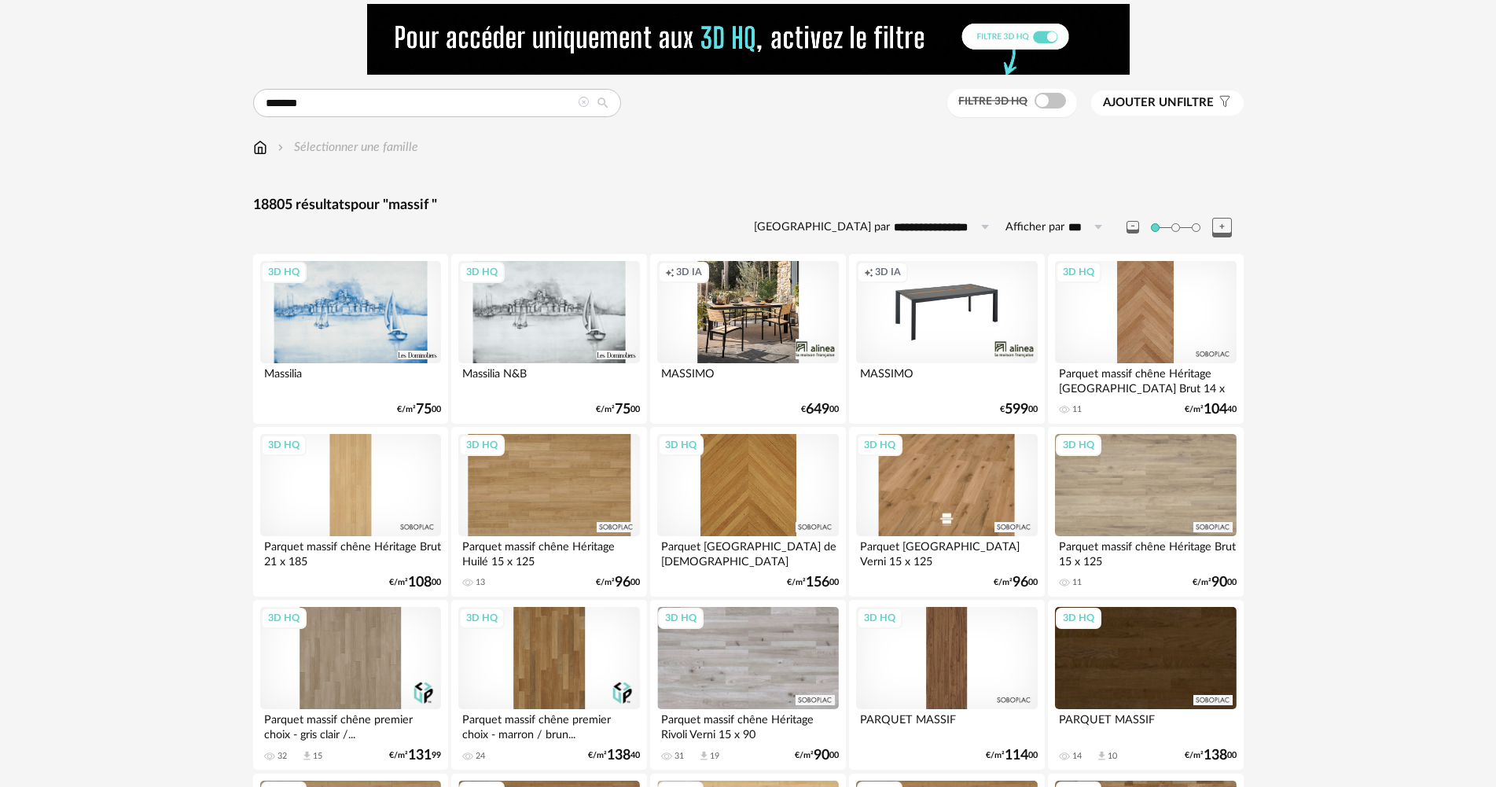
scroll to position [79, 0]
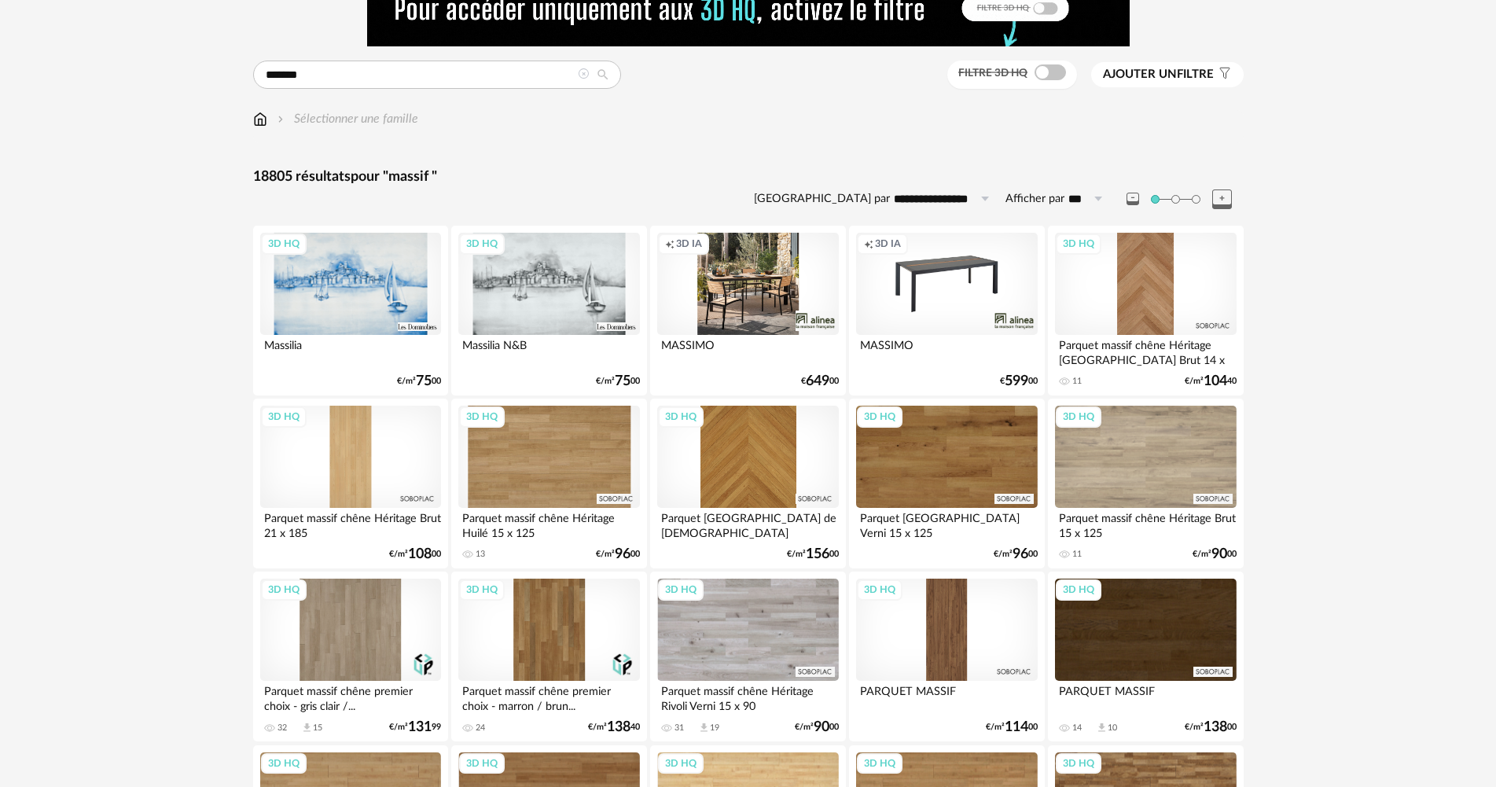
click at [562, 628] on div "3D HQ" at bounding box center [548, 629] width 181 height 102
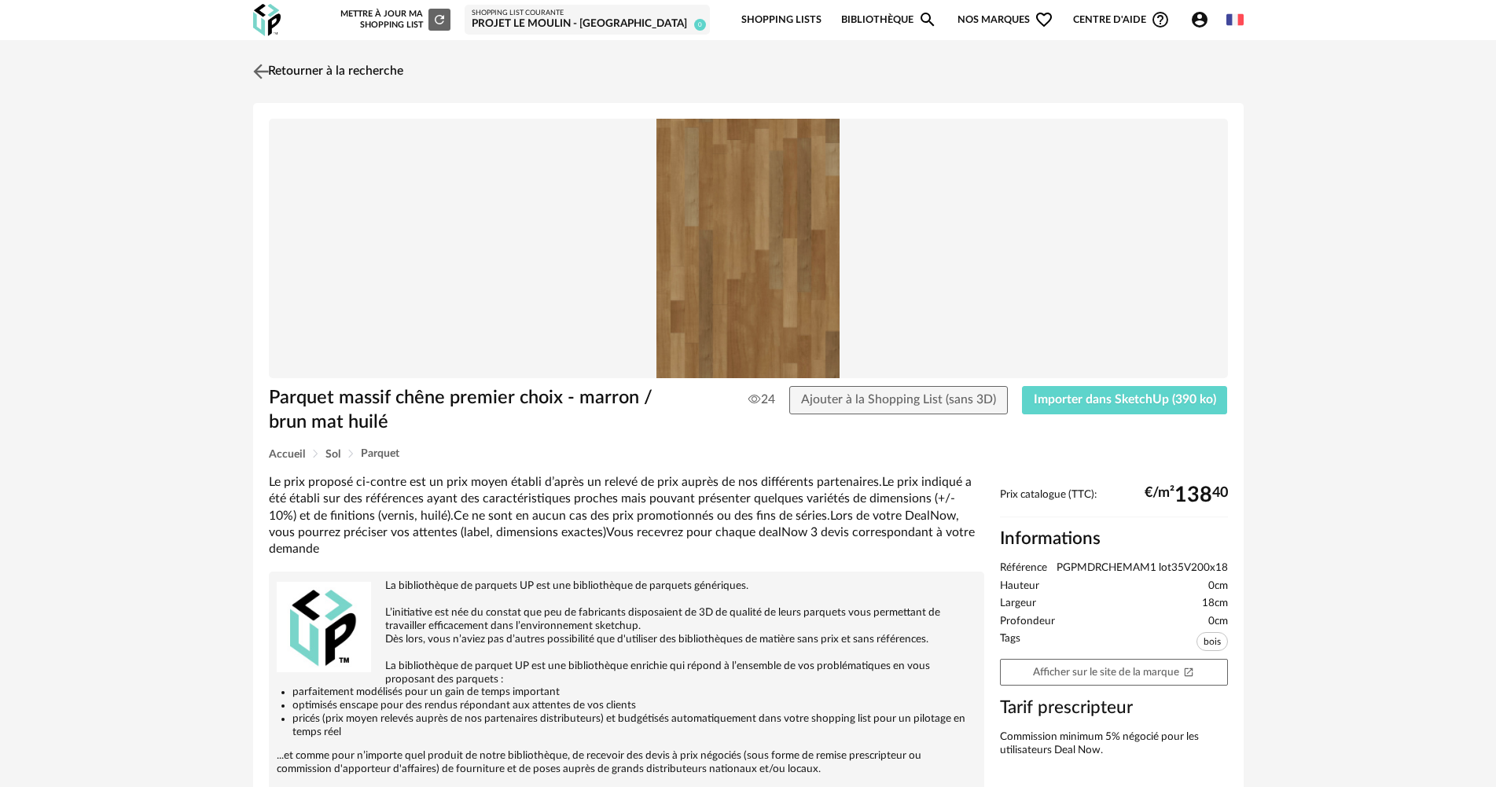
click at [317, 79] on link "Retourner à la recherche" at bounding box center [326, 71] width 154 height 35
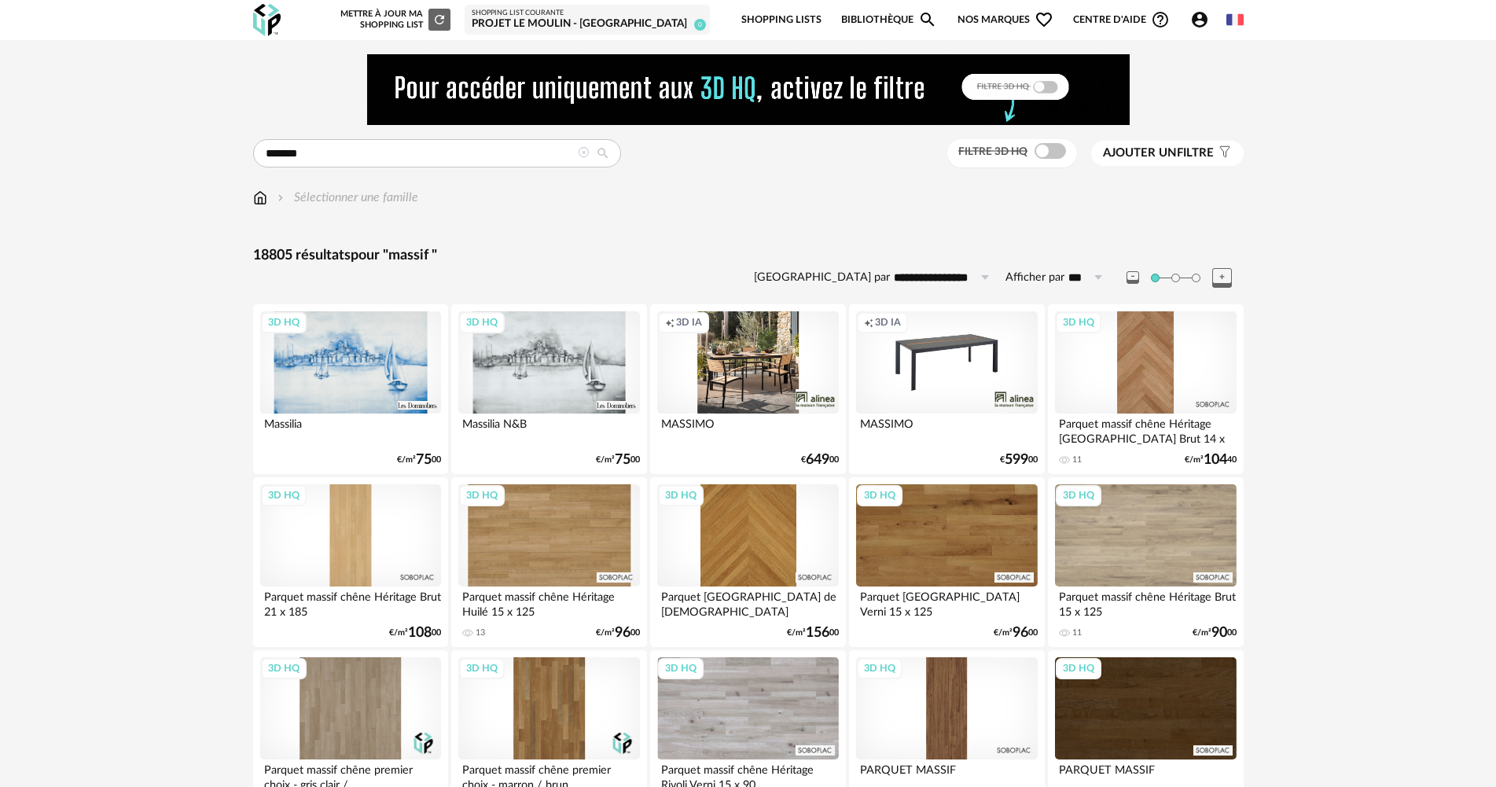
click at [1165, 153] on span "Ajouter un" at bounding box center [1140, 153] width 74 height 12
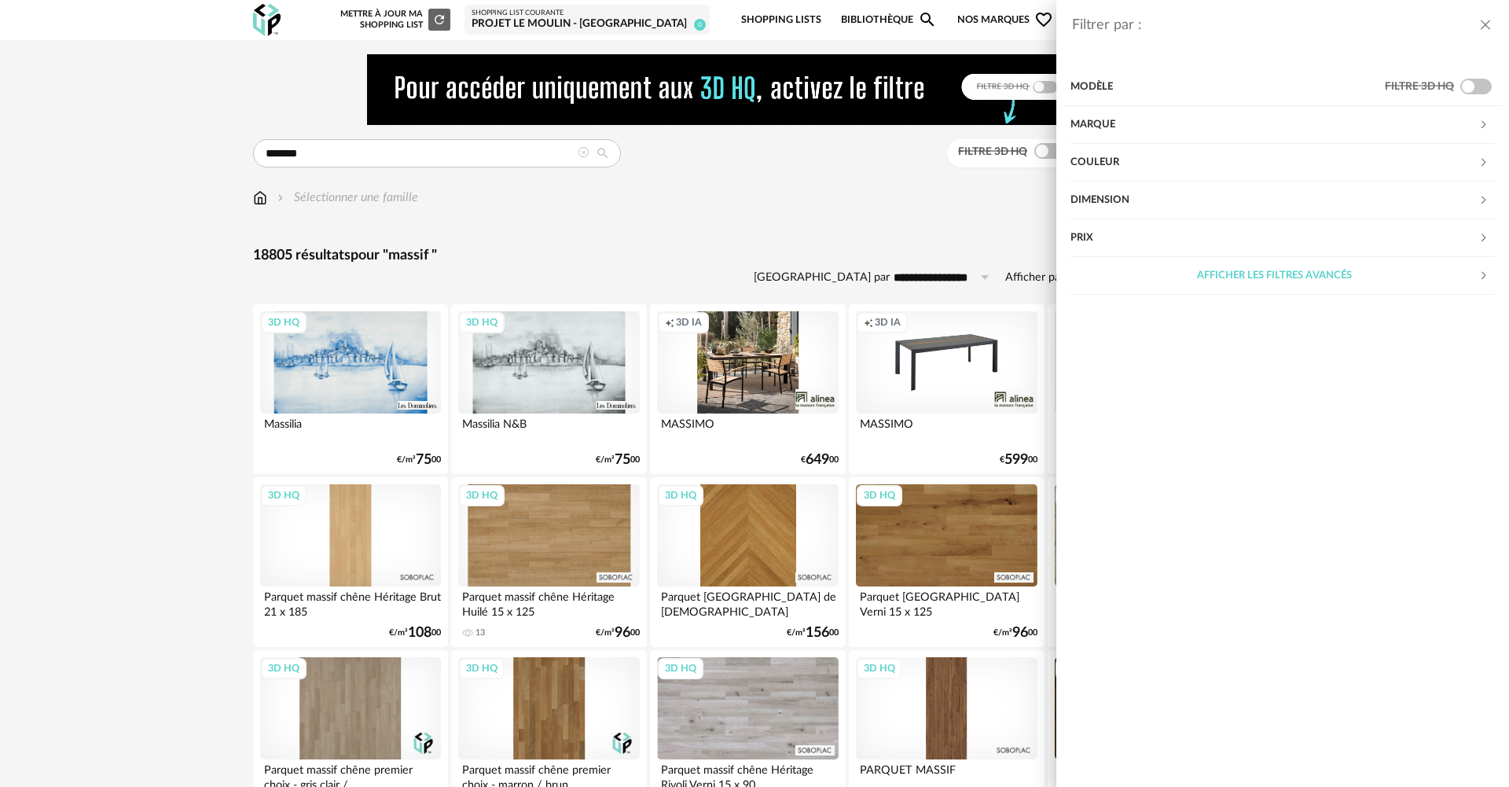
click at [1161, 122] on div "Marque" at bounding box center [1275, 125] width 408 height 38
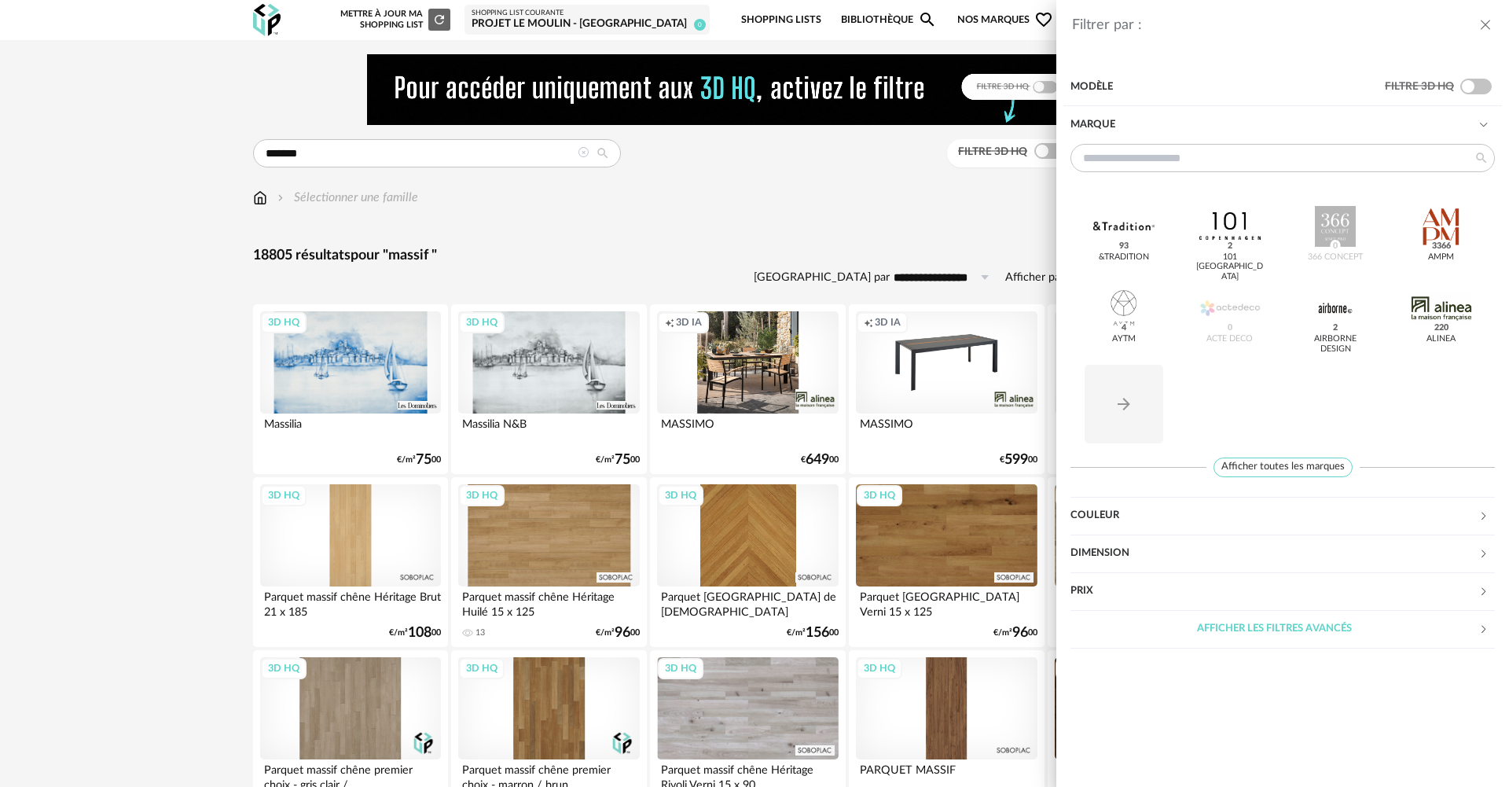
click at [1161, 122] on div "Marque" at bounding box center [1275, 125] width 408 height 38
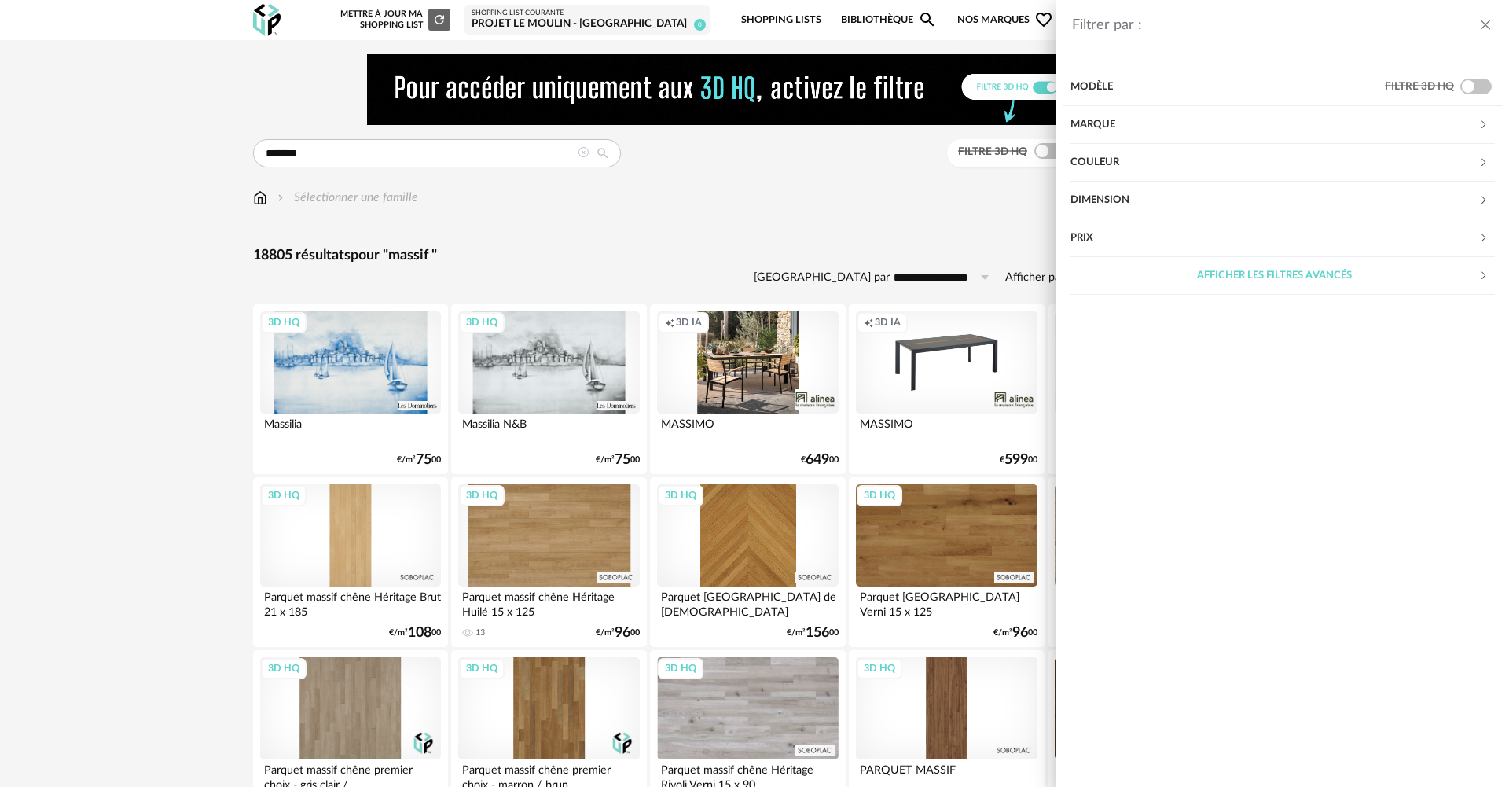
click at [795, 222] on div "Filtrer par : Modèle Filtre 3D HQ Marque &tradition 93 101 Copenhagen 2 366 Con…" at bounding box center [754, 393] width 1509 height 787
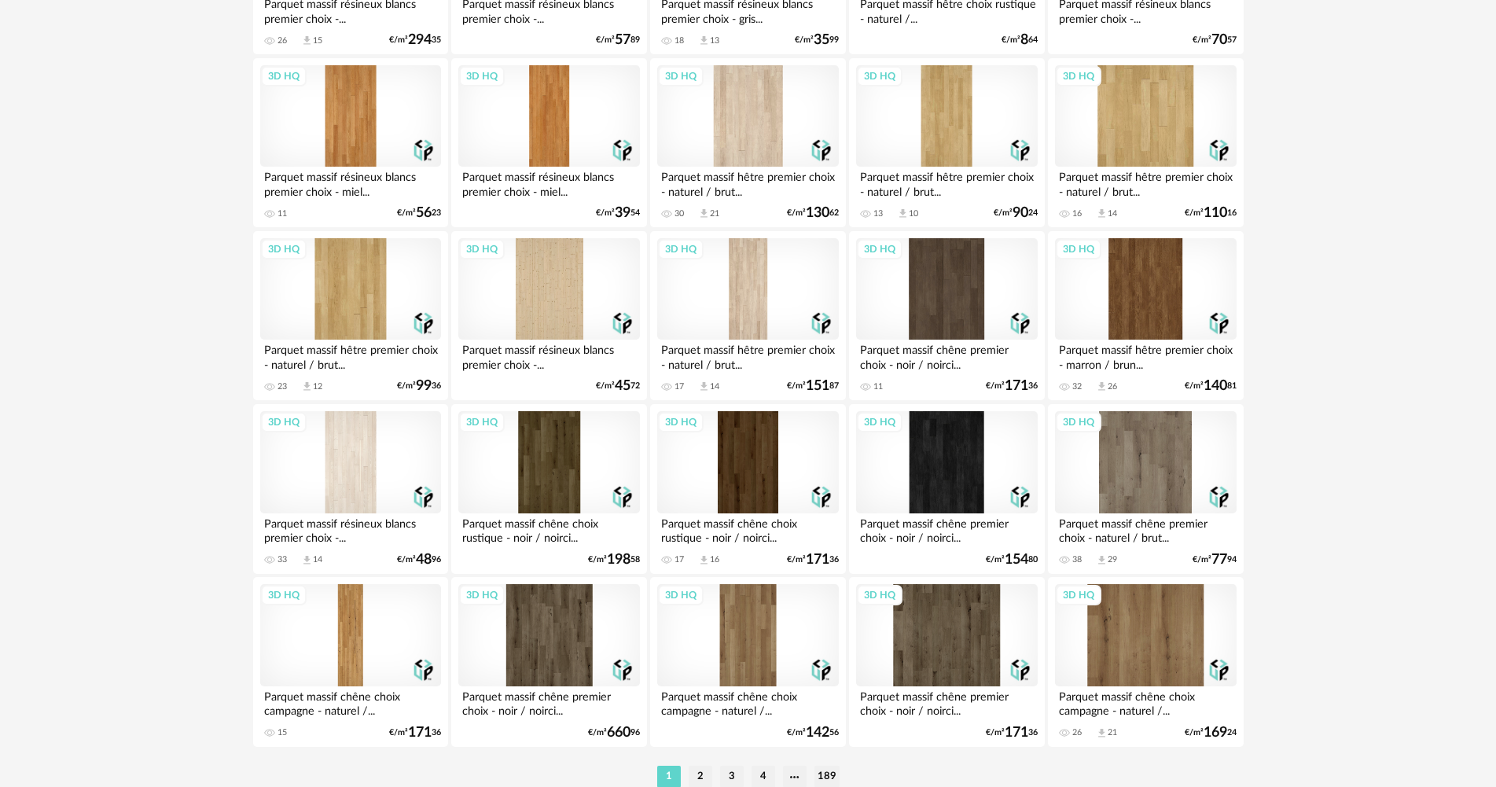
scroll to position [3080, 0]
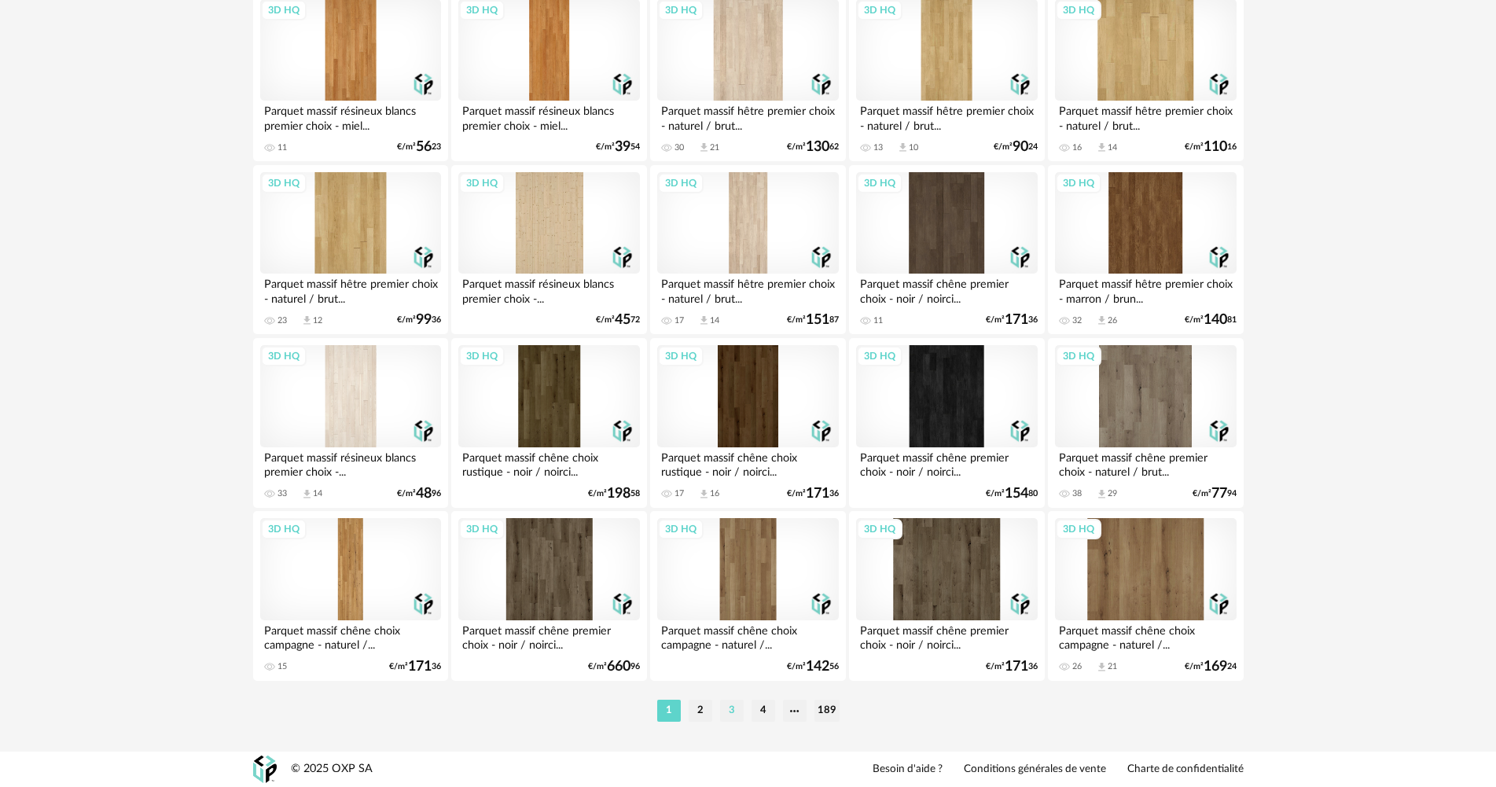
click at [735, 709] on li "3" at bounding box center [732, 711] width 24 height 22
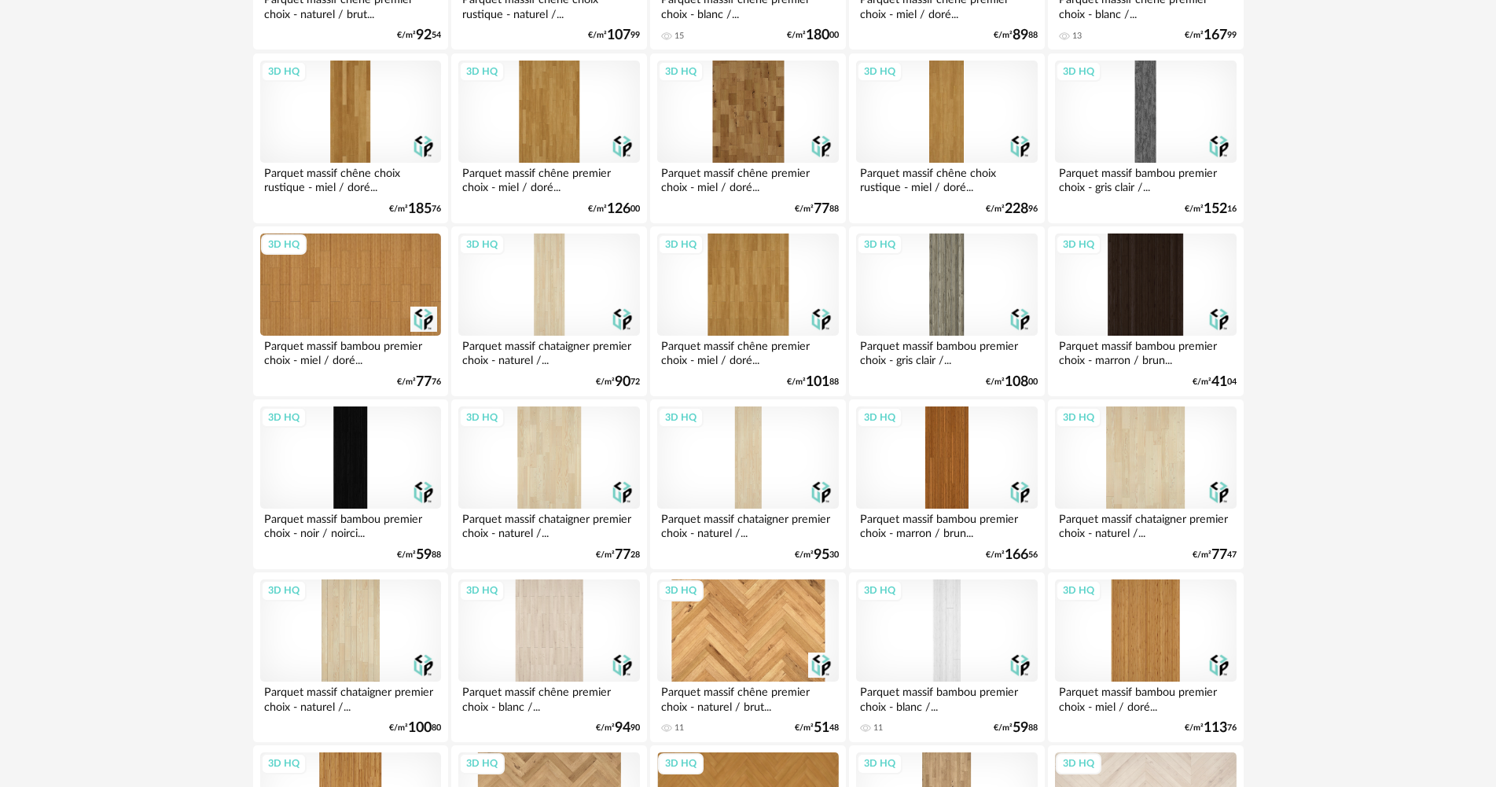
scroll to position [1194, 0]
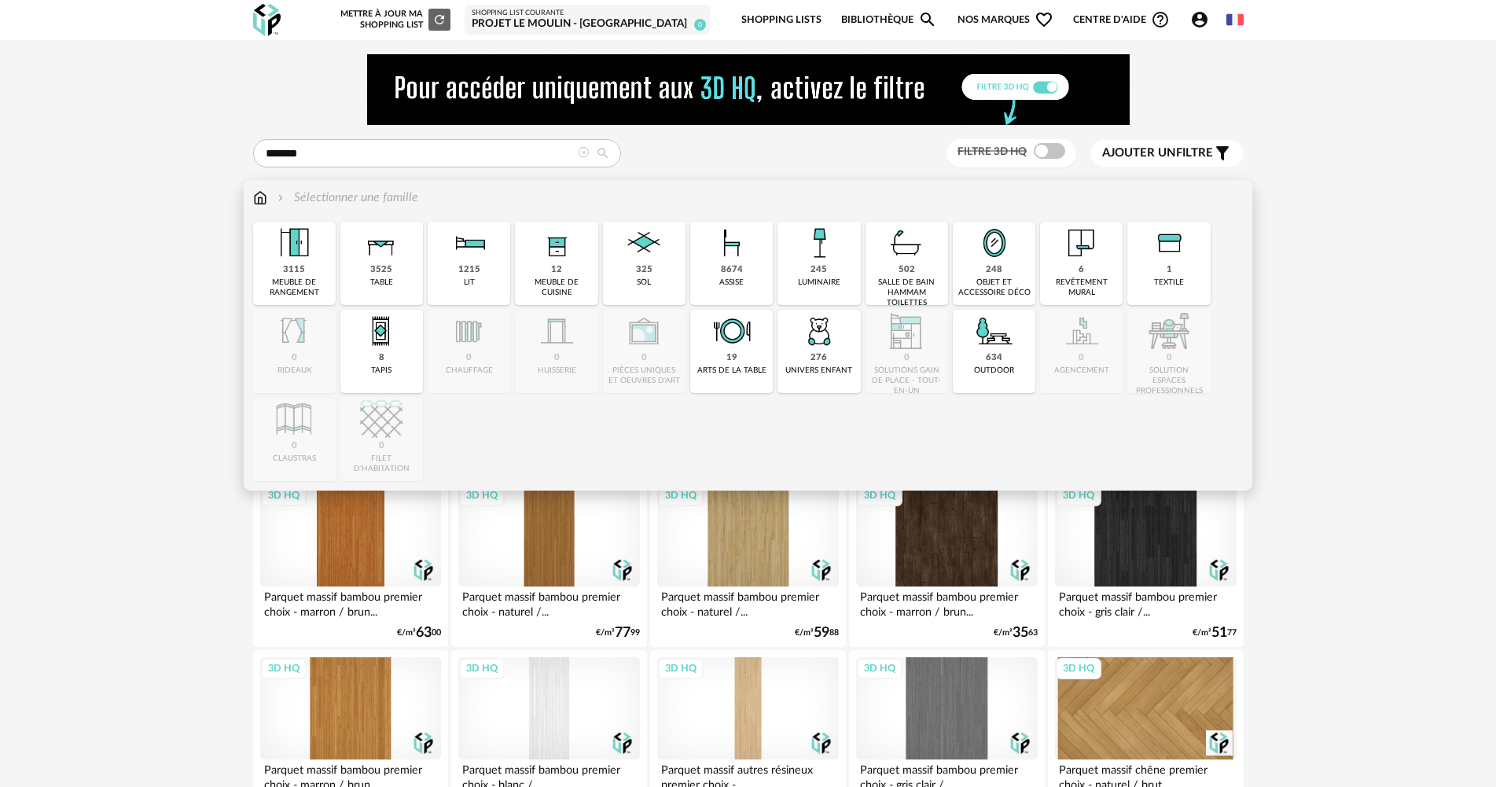
click at [269, 200] on div "Sélectionner une famille" at bounding box center [335, 198] width 165 height 18
click at [261, 200] on img at bounding box center [260, 198] width 14 height 18
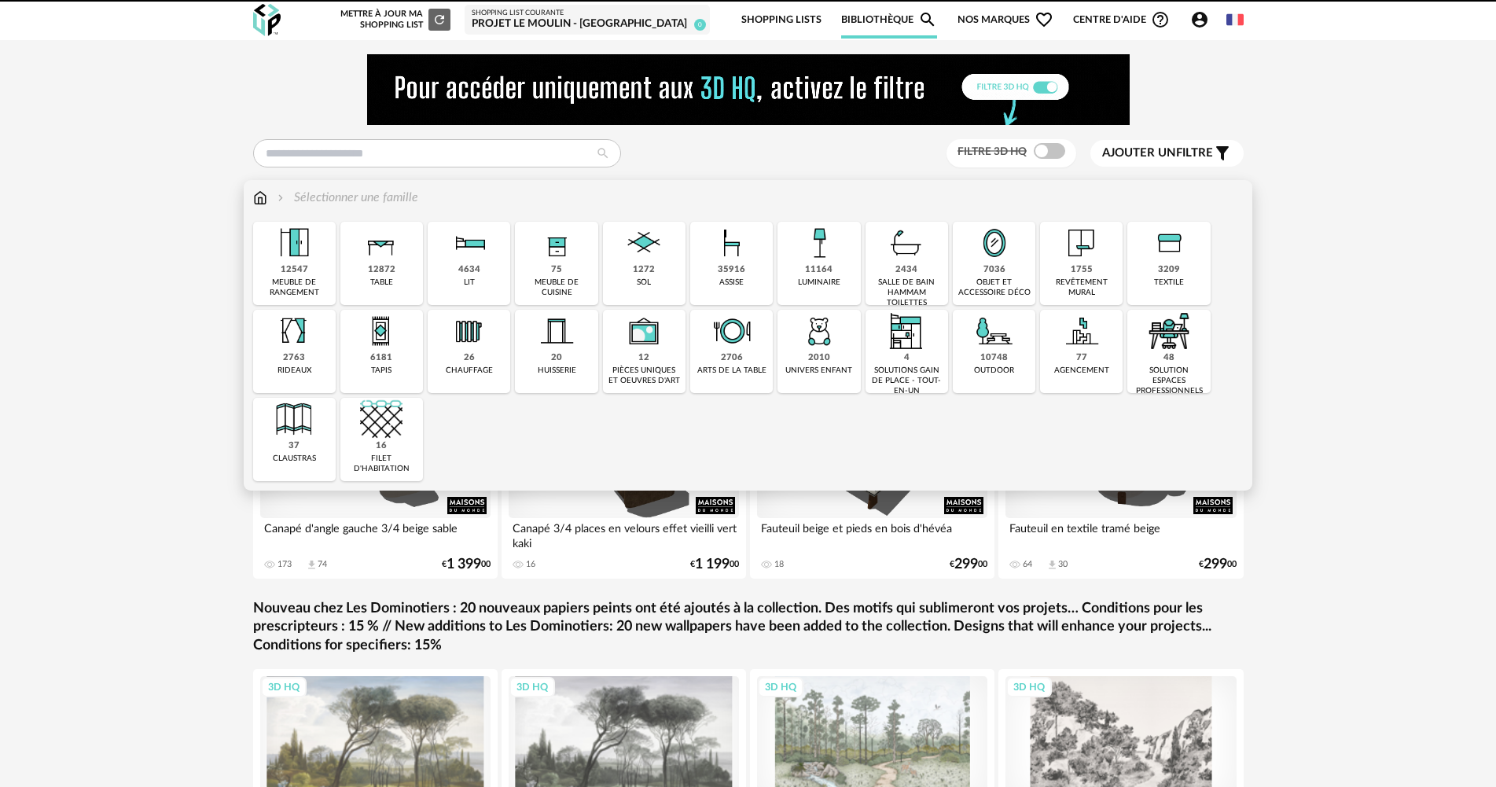
click at [655, 266] on div "1272 sol" at bounding box center [644, 263] width 83 height 83
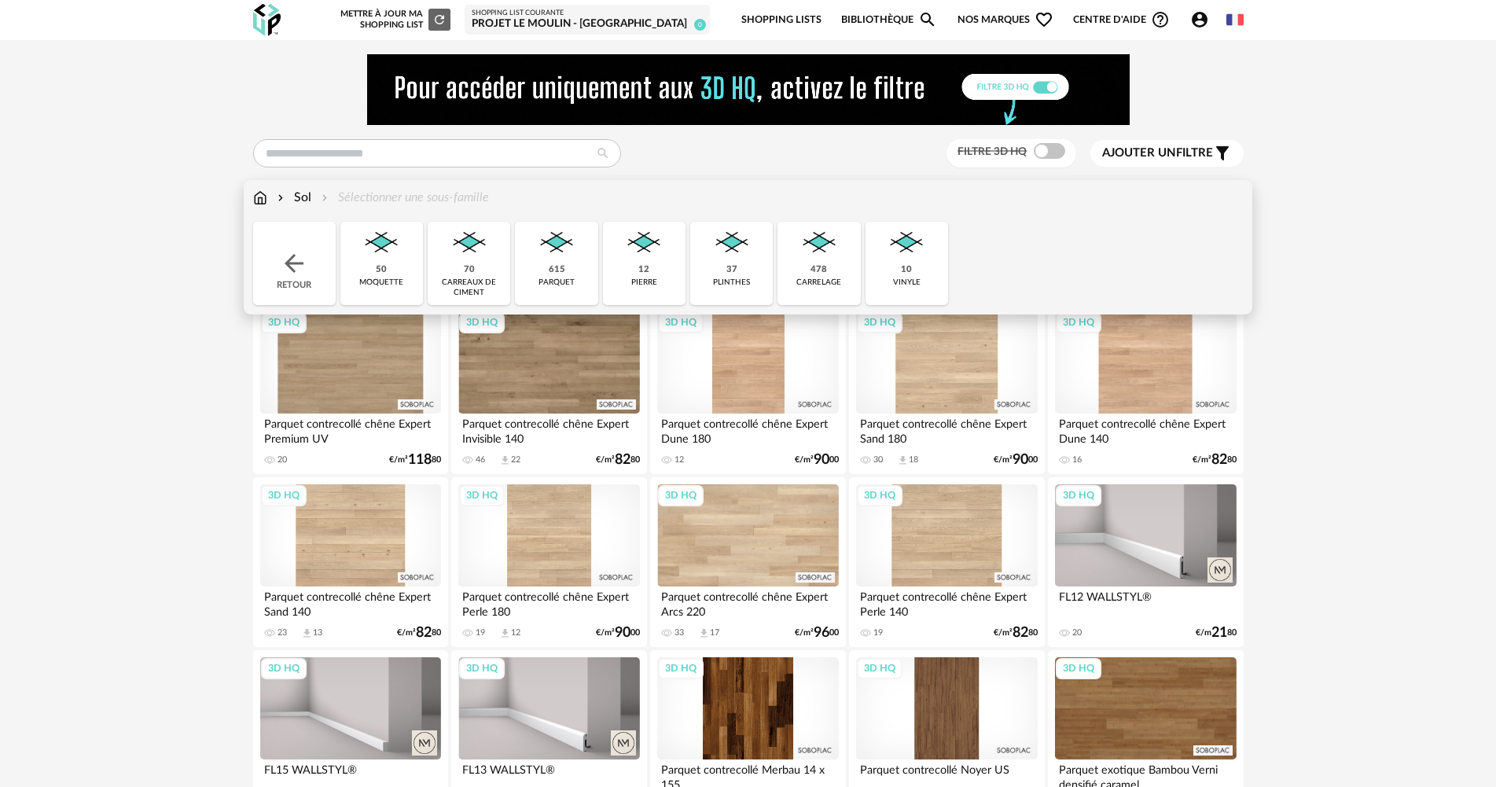
click at [567, 244] on img at bounding box center [556, 243] width 42 height 42
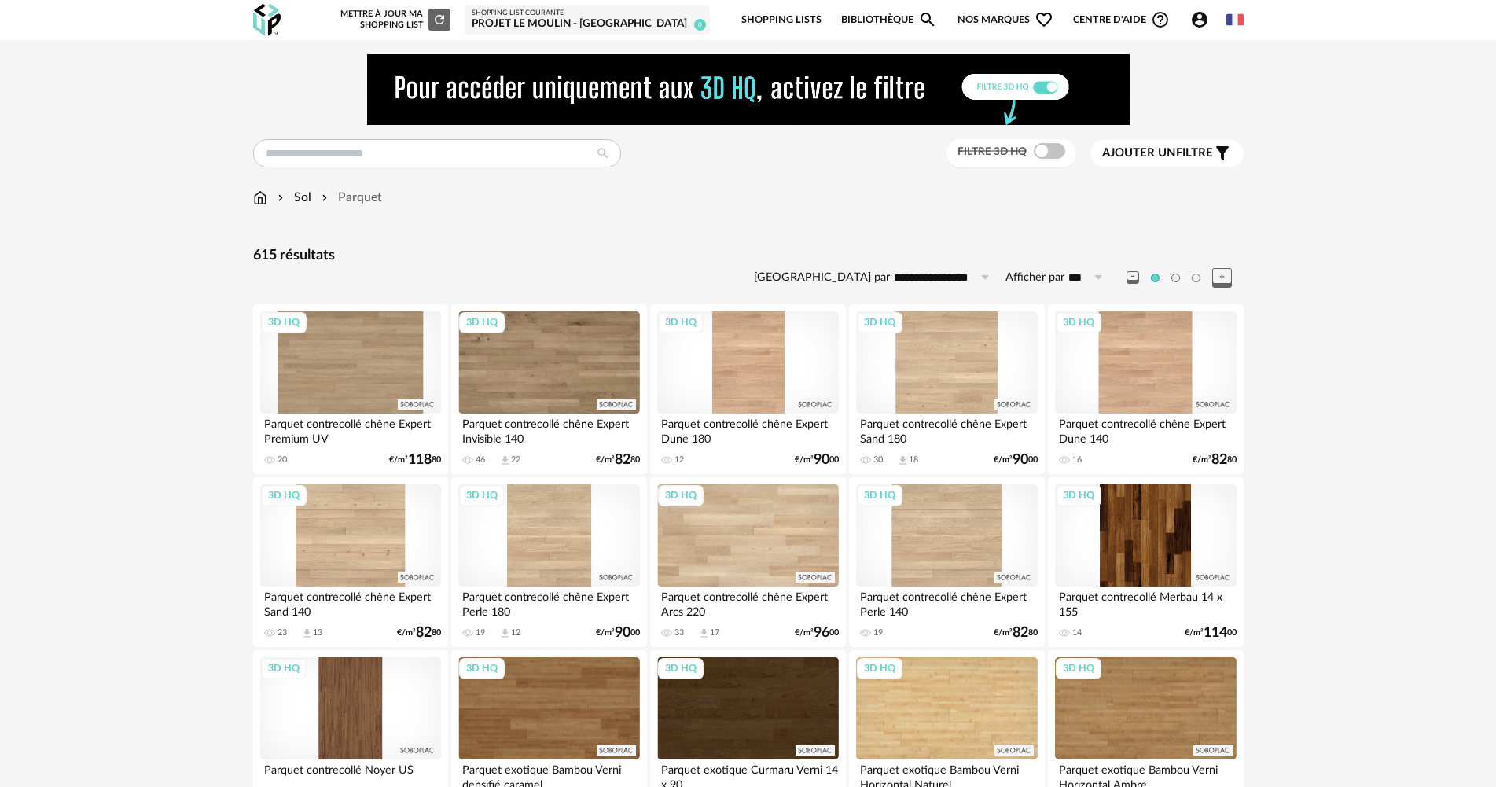
click at [1163, 150] on span "Ajouter un" at bounding box center [1139, 153] width 74 height 12
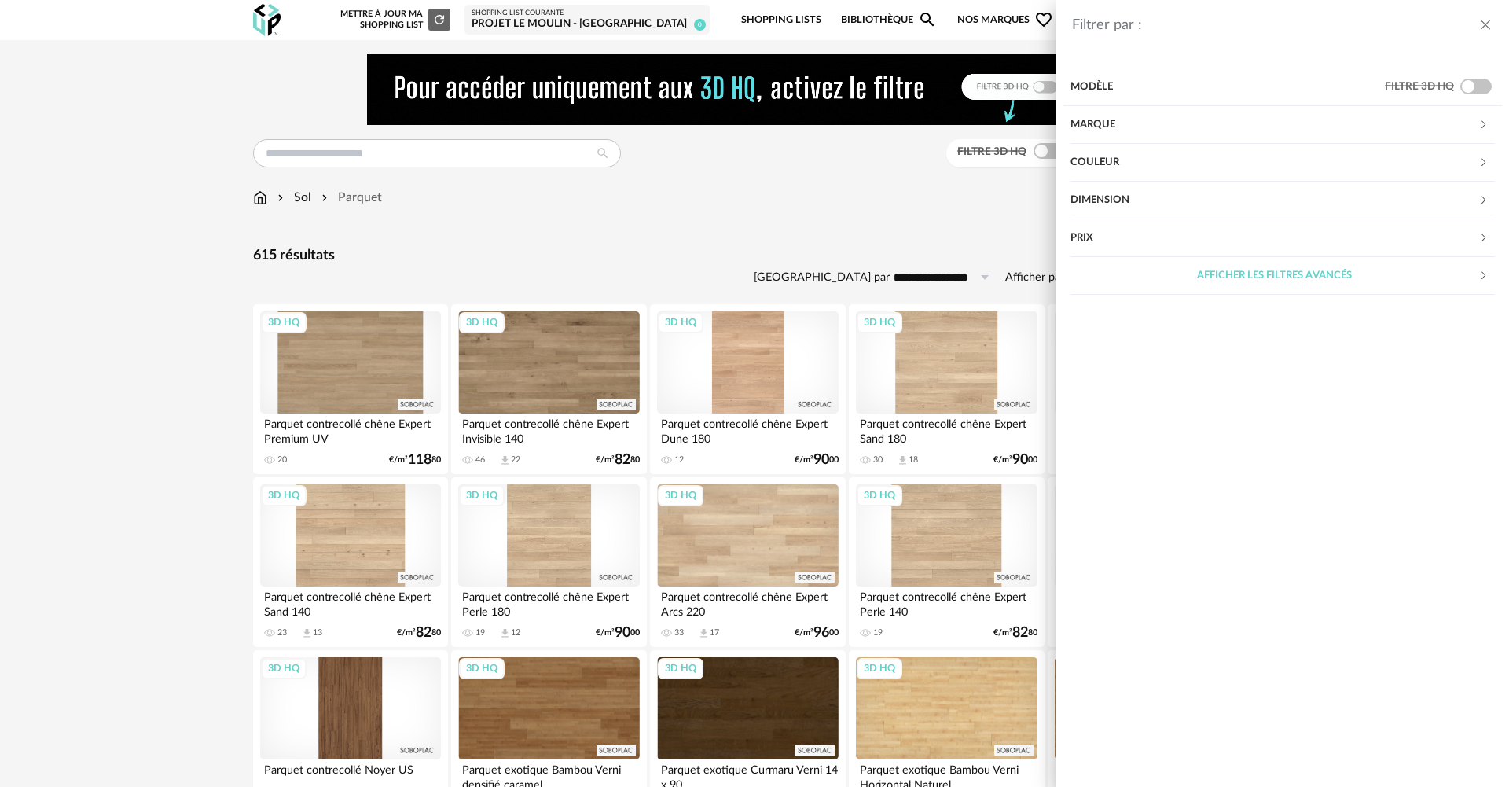
click at [303, 151] on div "Filtrer par : Modèle Filtre 3D HQ Marque &tradition 0 101 Copenhagen 0 366 Conc…" at bounding box center [754, 393] width 1509 height 787
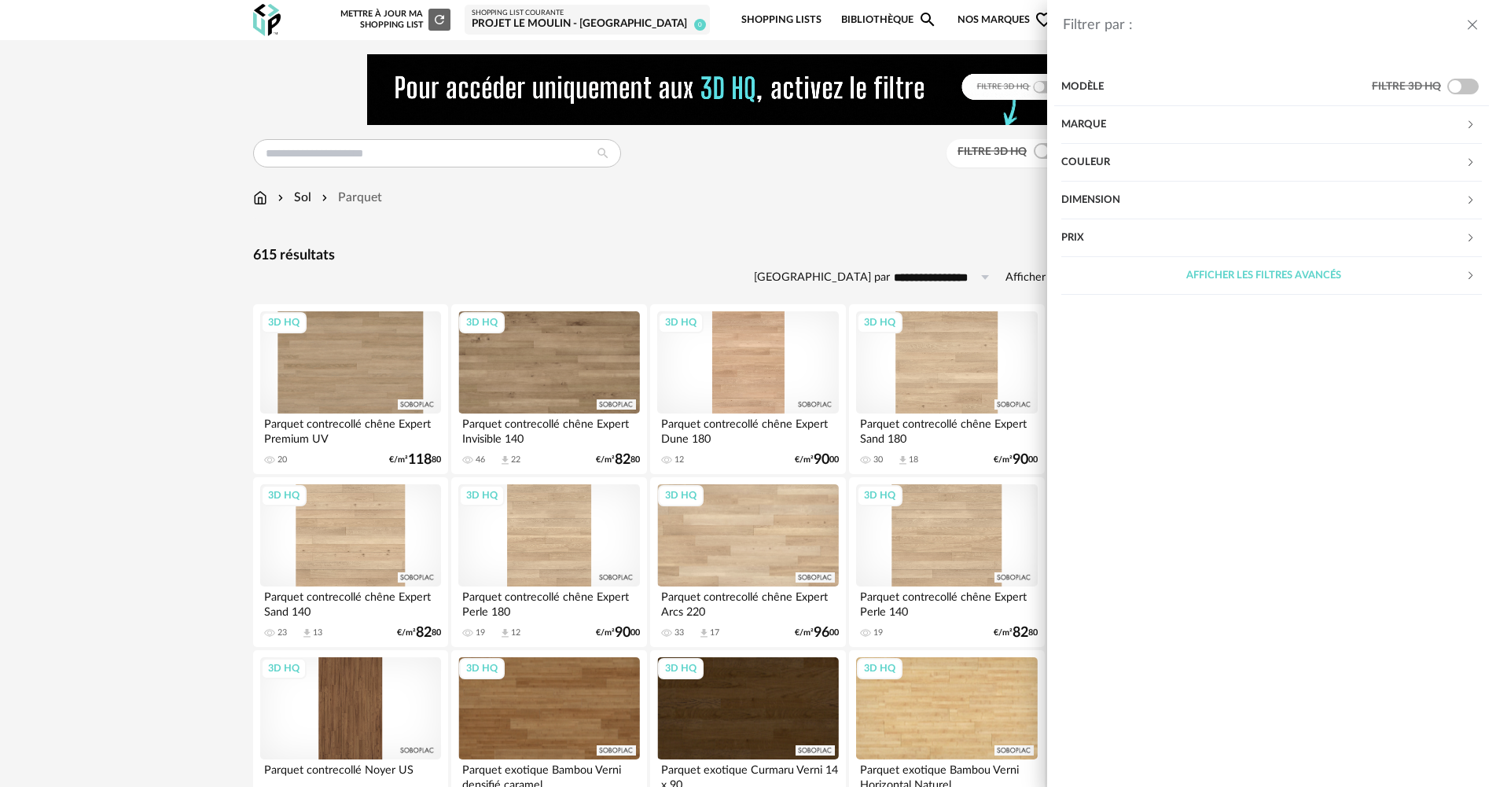
click at [316, 152] on div "Filtre 3D HQ Ajouter un filtre s Filter icon Filtrer par : Modèle Filtre 3D HQ …" at bounding box center [748, 153] width 990 height 29
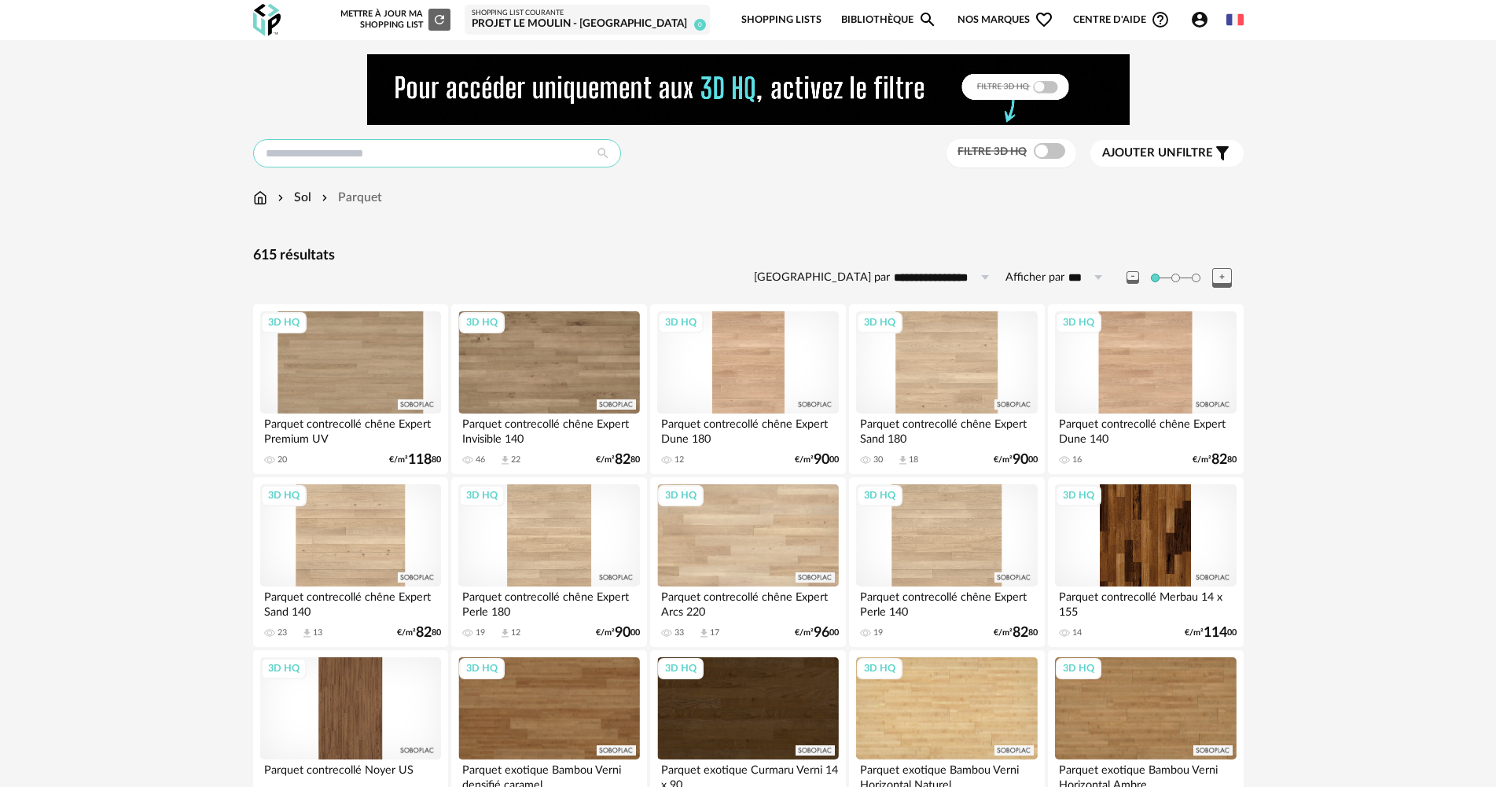
click at [321, 153] on input "text" at bounding box center [437, 153] width 368 height 28
type input "******"
type input "**********"
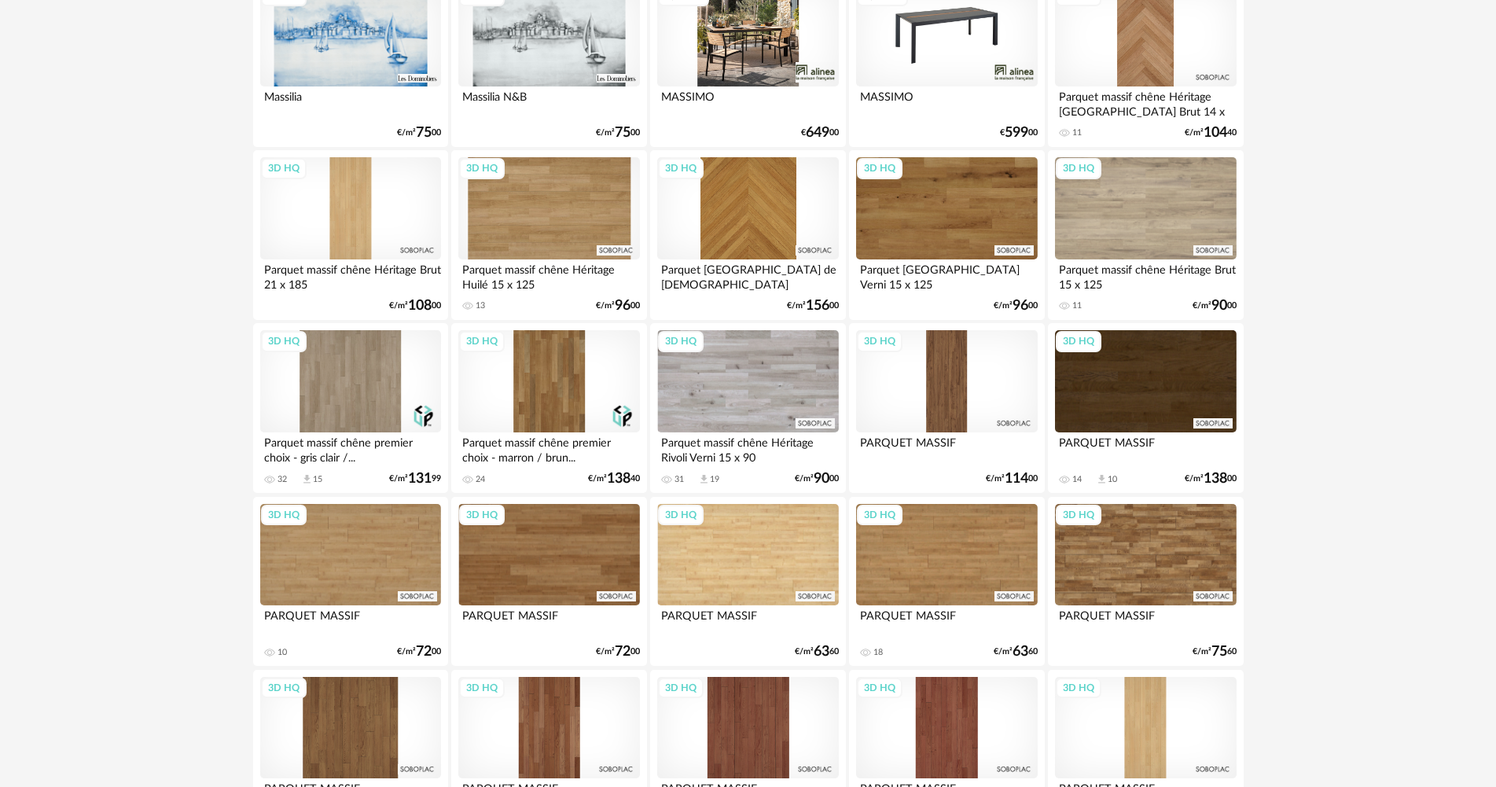
scroll to position [329, 0]
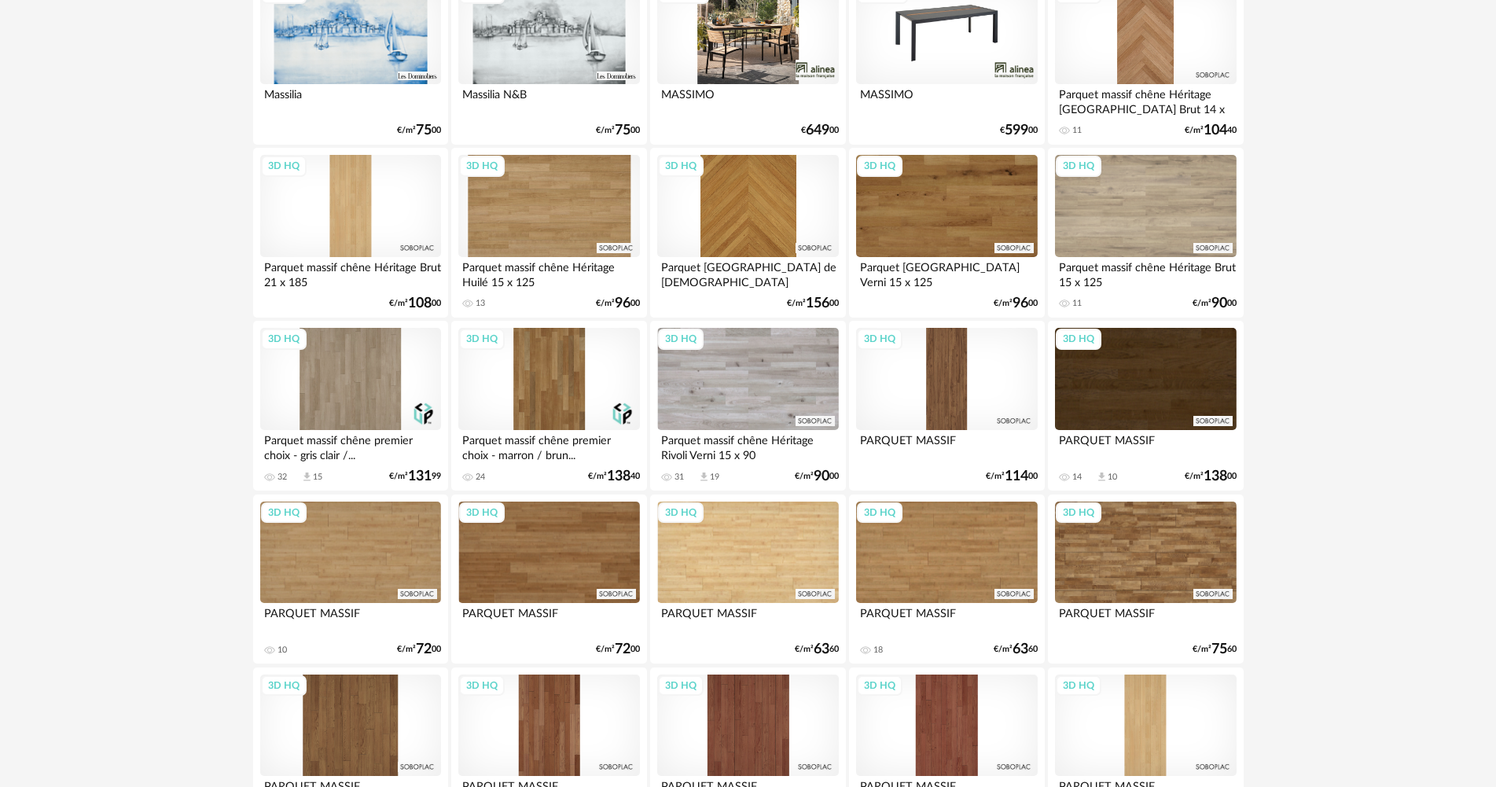
click at [358, 692] on div "3D HQ" at bounding box center [350, 725] width 181 height 102
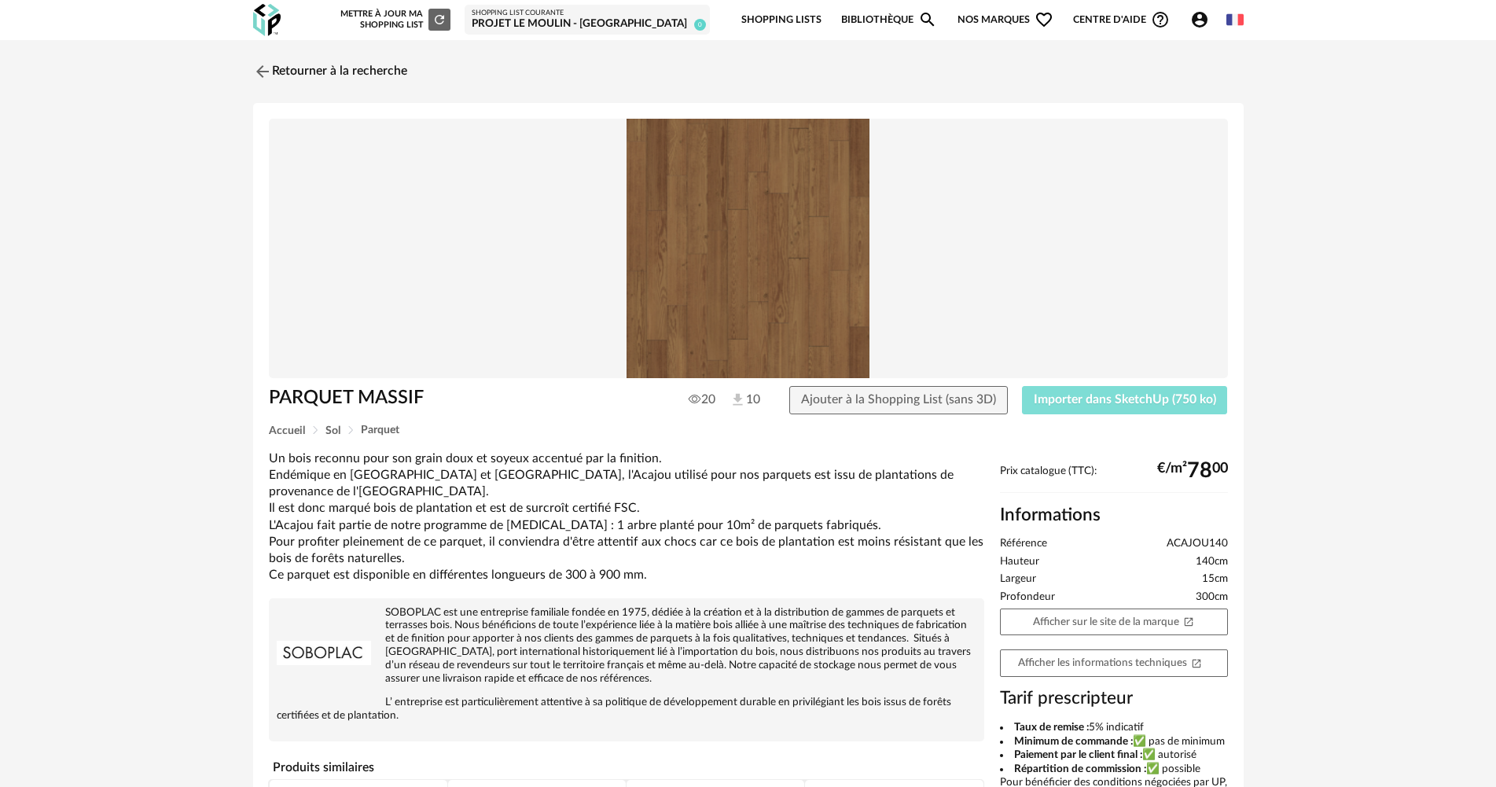
click at [1110, 413] on button "Importer dans SketchUp (750 ko)" at bounding box center [1125, 400] width 206 height 28
click at [385, 57] on link "Retourner à la recherche" at bounding box center [326, 71] width 154 height 35
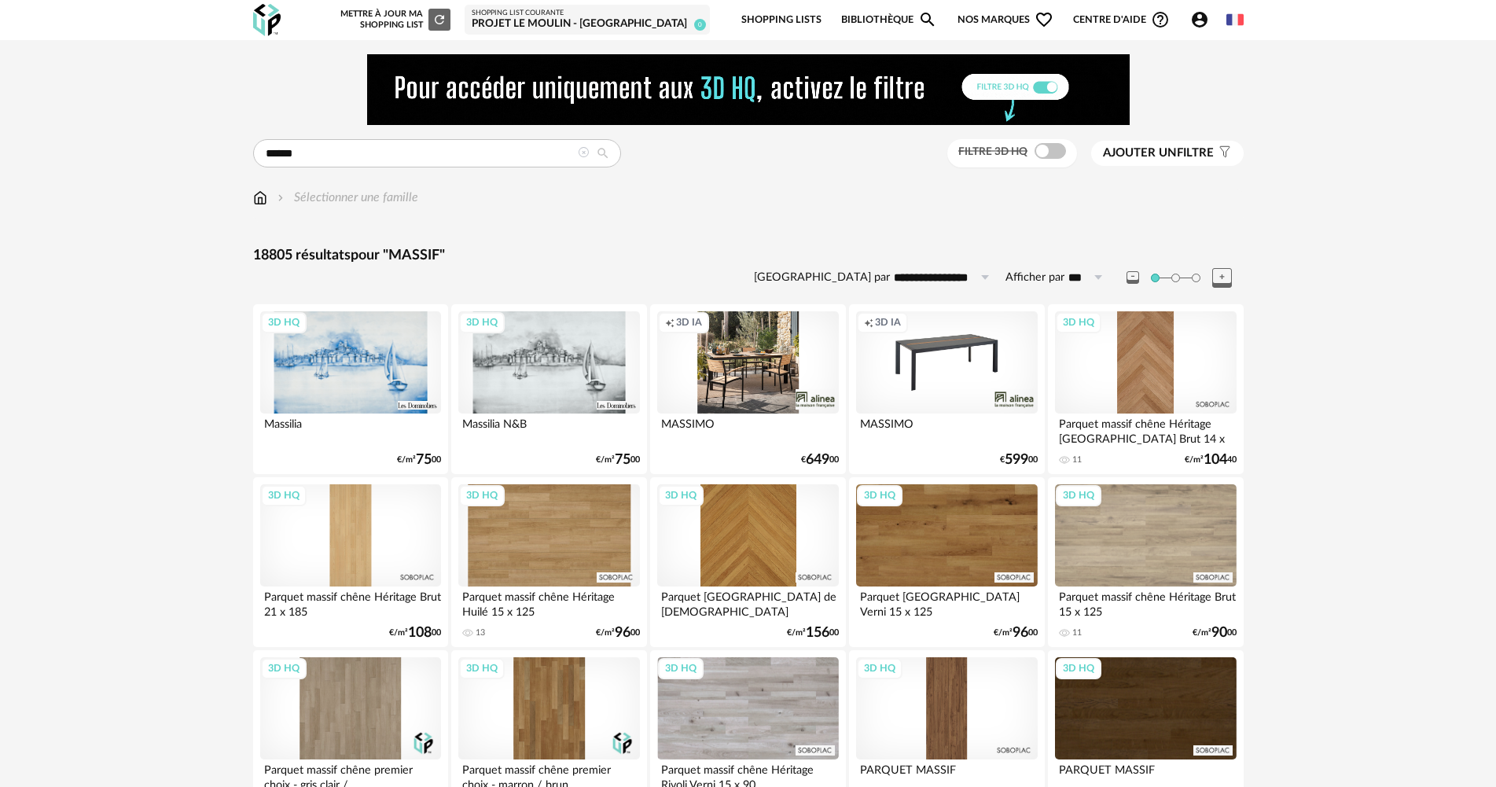
click at [583, 160] on div at bounding box center [583, 153] width 11 height 15
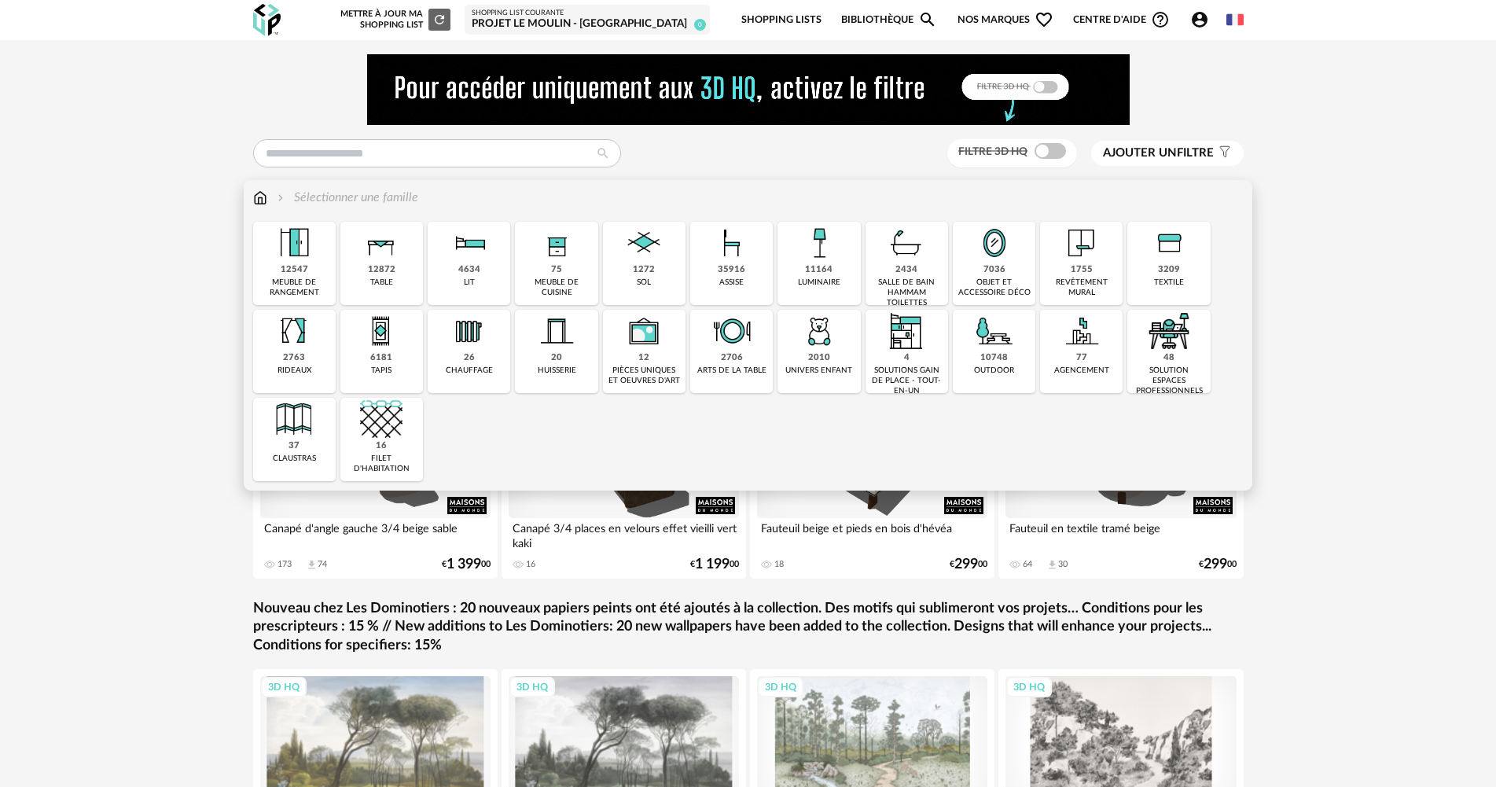
click at [263, 202] on img at bounding box center [260, 198] width 14 height 18
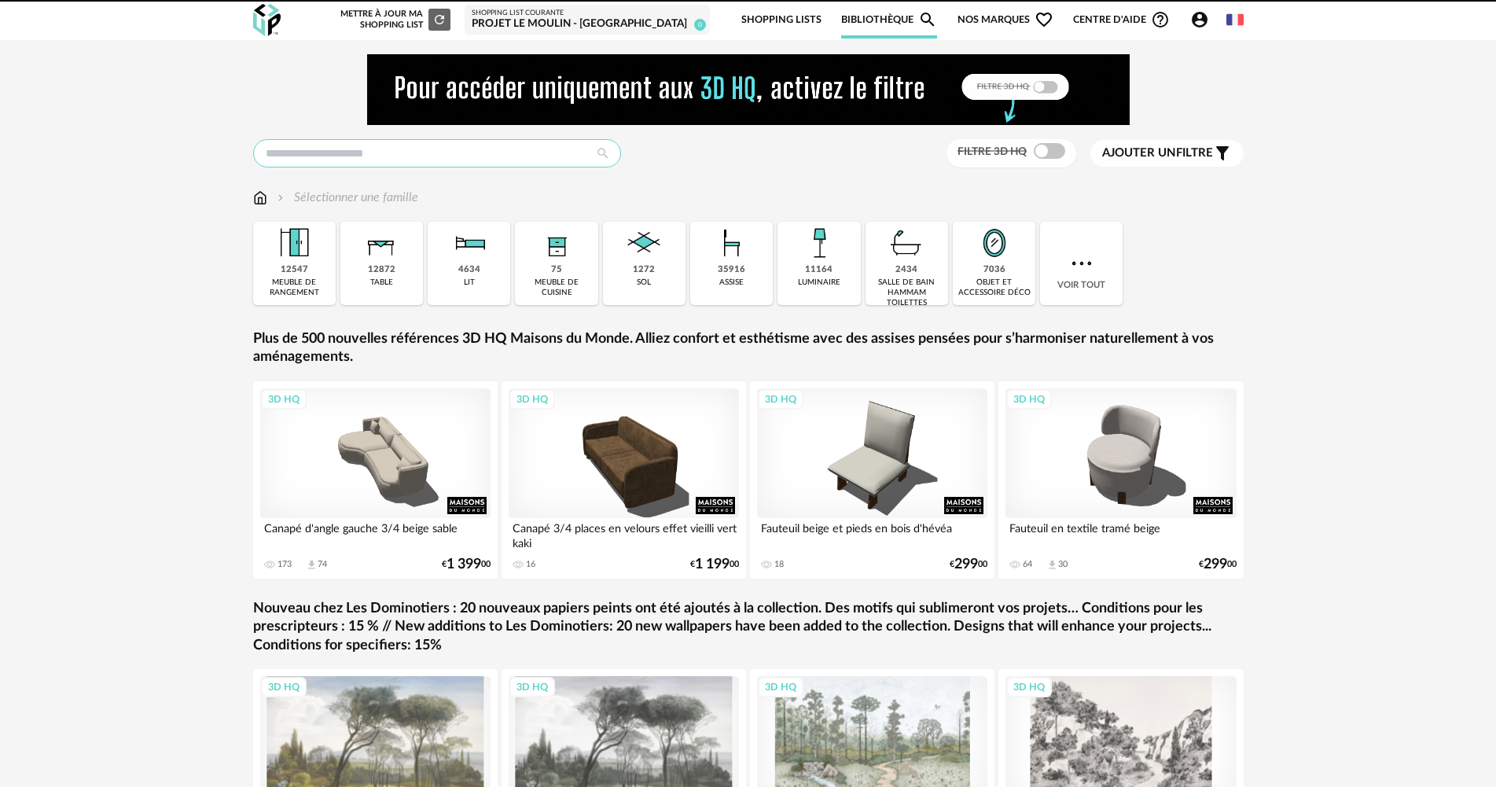
click at [397, 162] on input "text" at bounding box center [437, 153] width 368 height 28
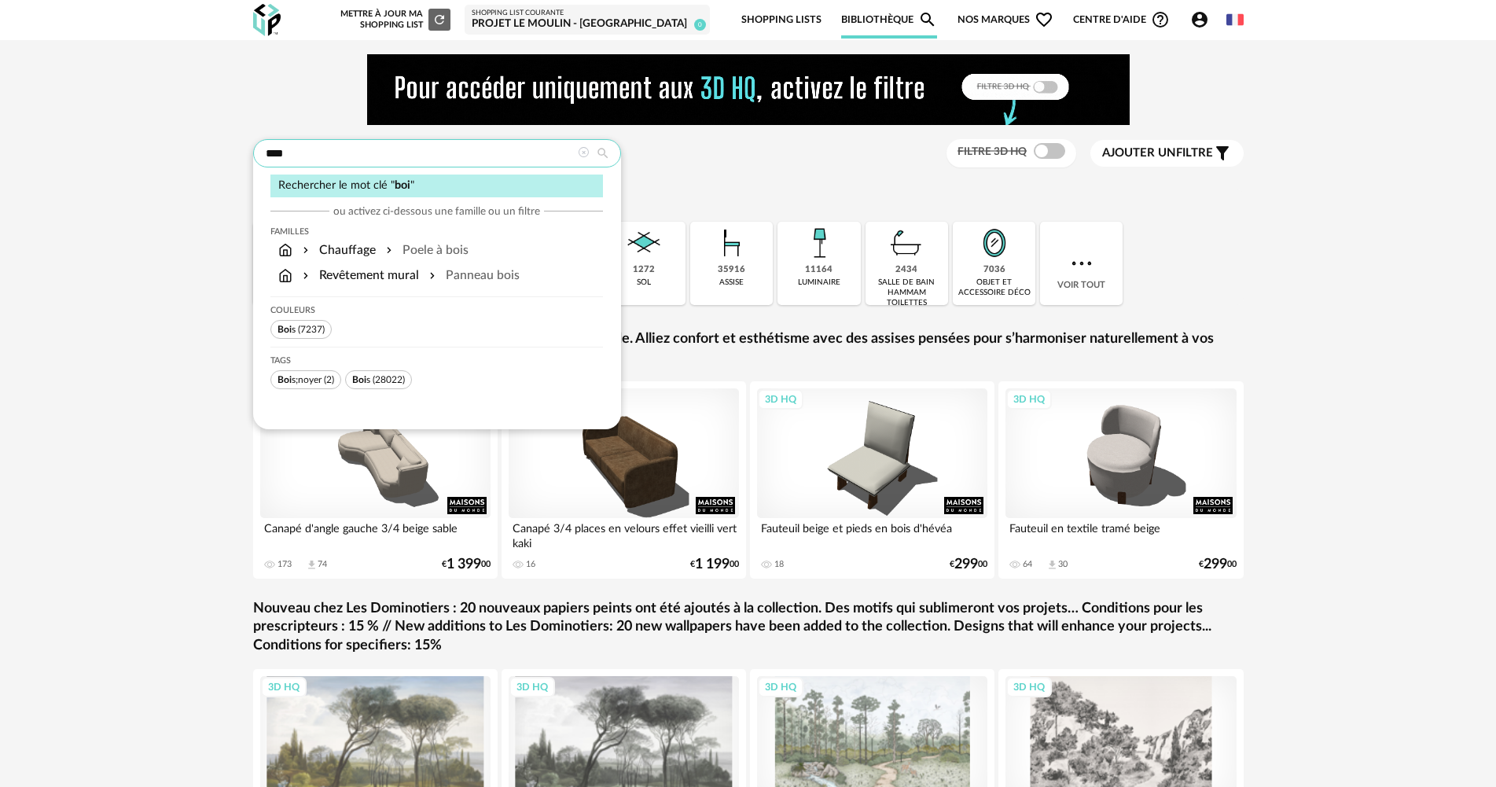
type input "****"
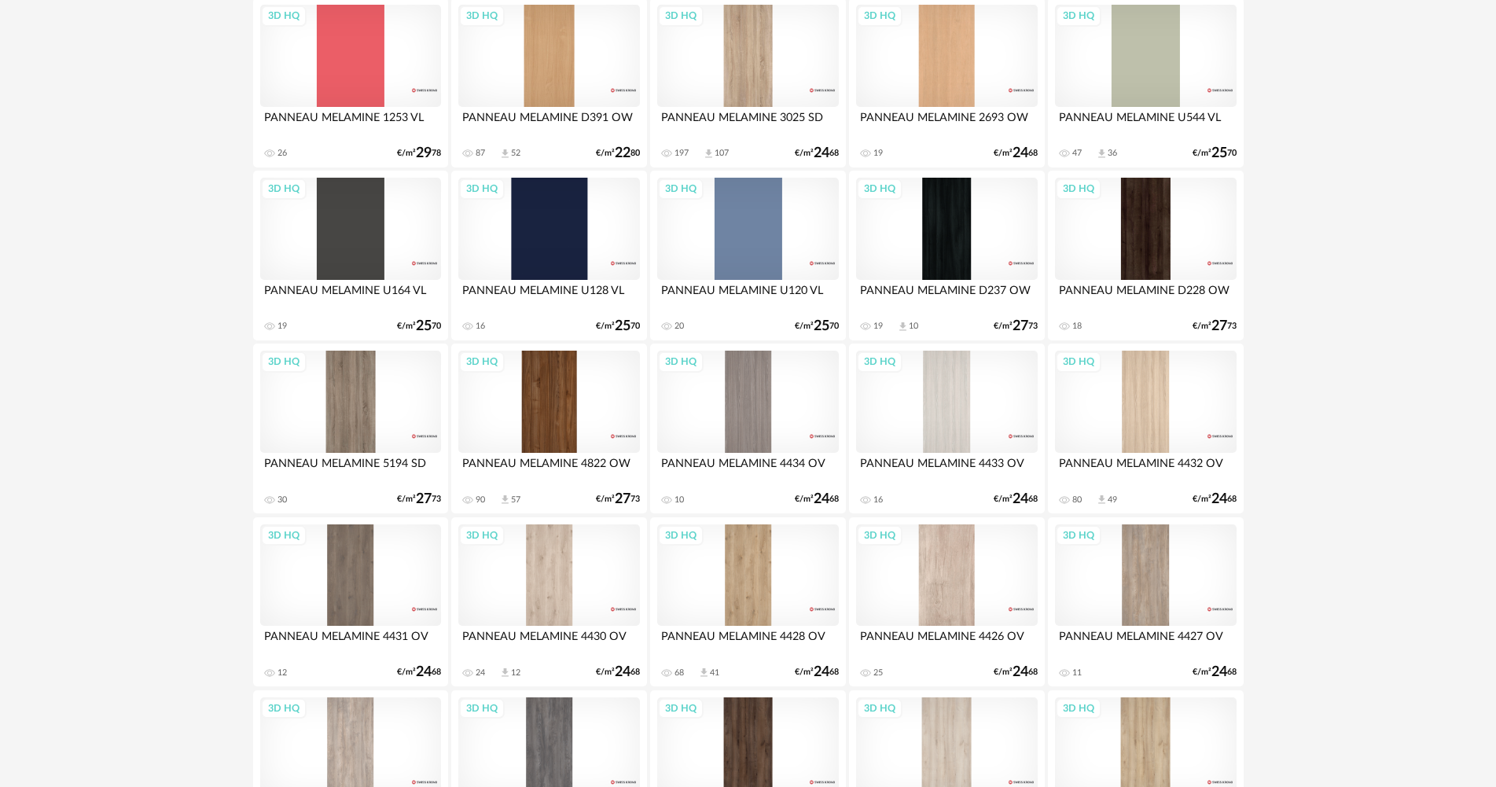
scroll to position [314, 0]
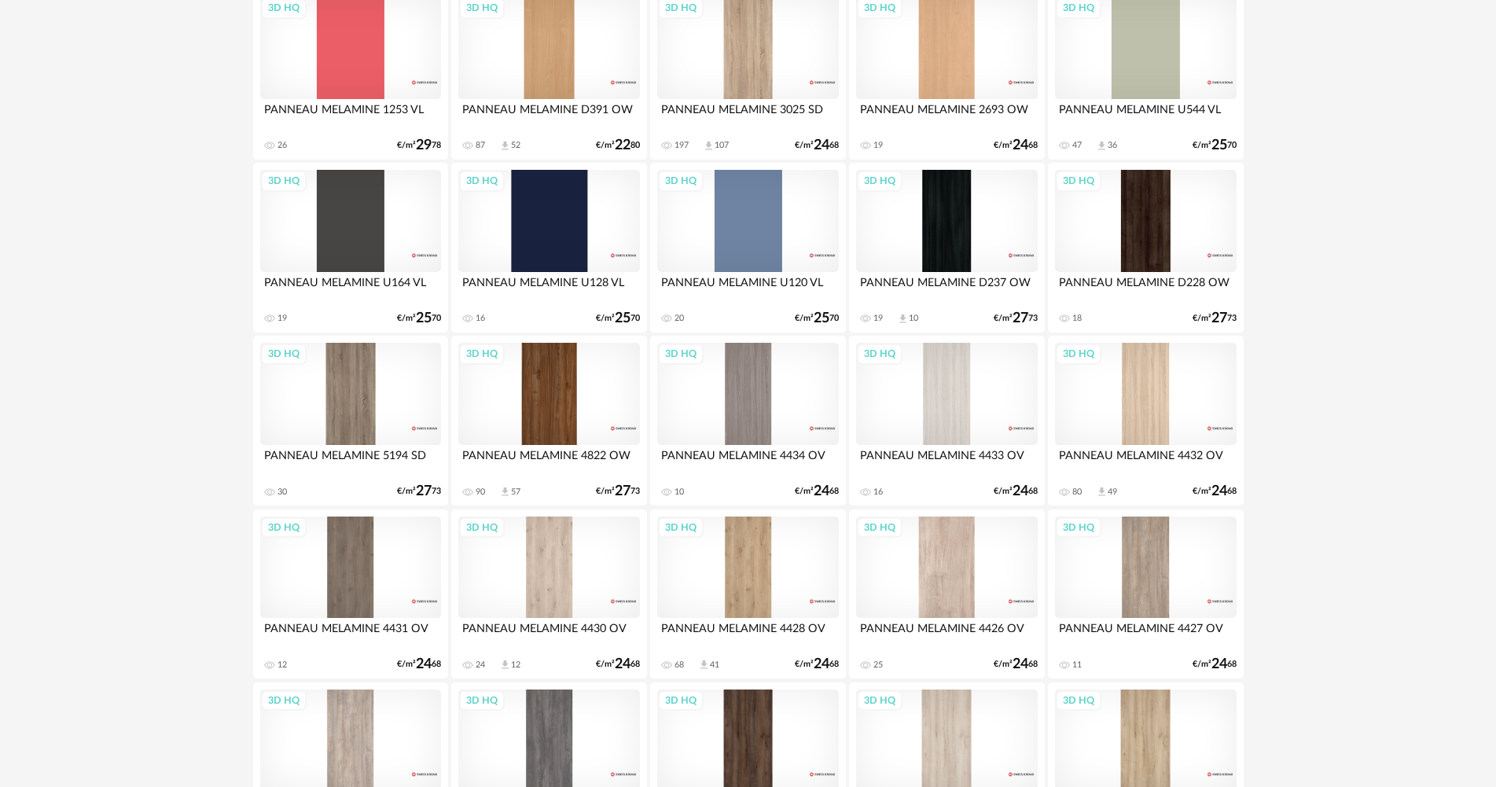
click at [957, 566] on div "3D HQ" at bounding box center [946, 567] width 181 height 102
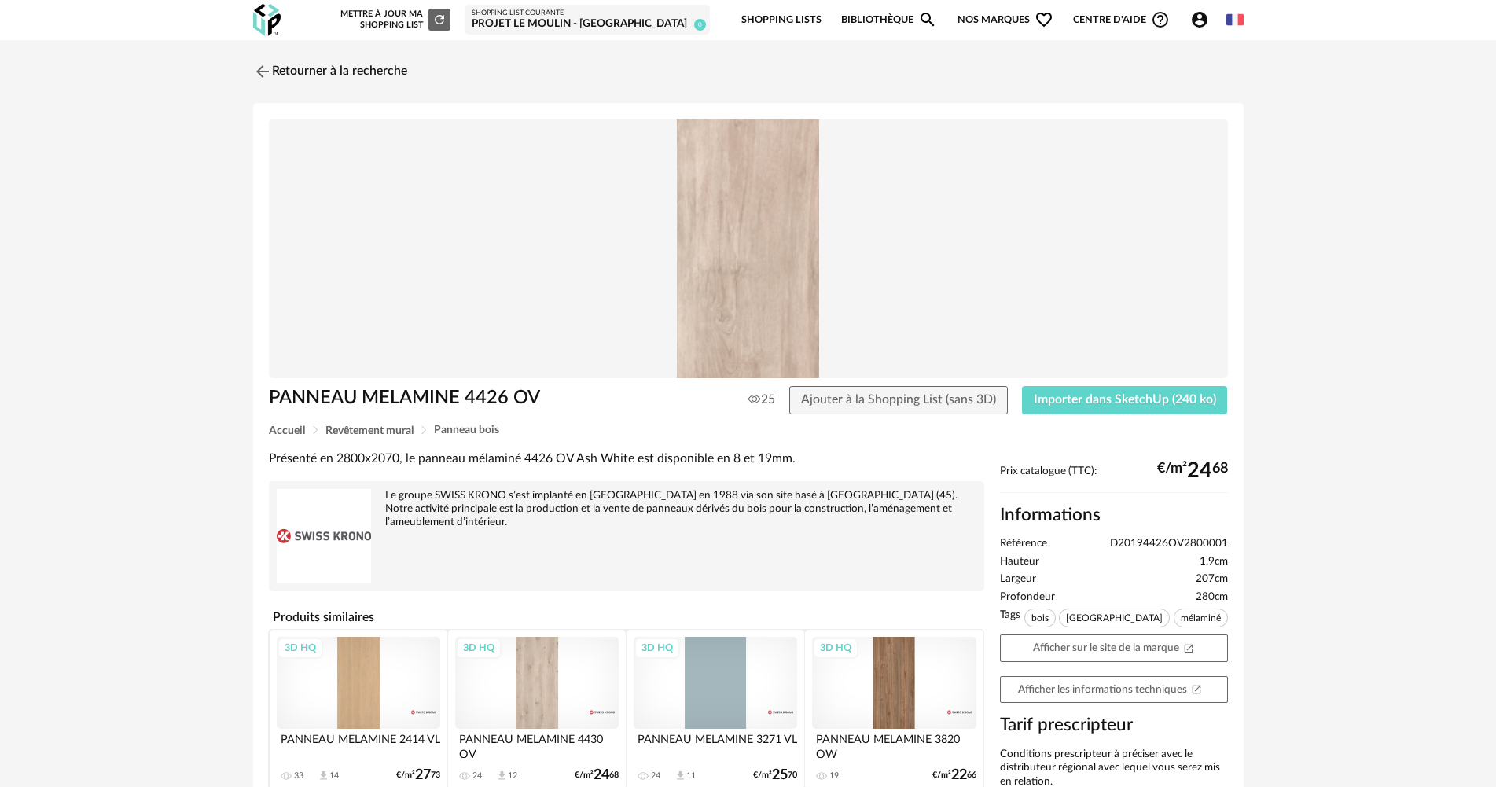
click at [343, 90] on div "Retourner à la recherche PANNEAU MELAMINE 4426 OV 25 Ajouter à la Shopping List…" at bounding box center [748, 444] width 1019 height 780
click at [351, 69] on link "Retourner à la recherche" at bounding box center [326, 71] width 154 height 35
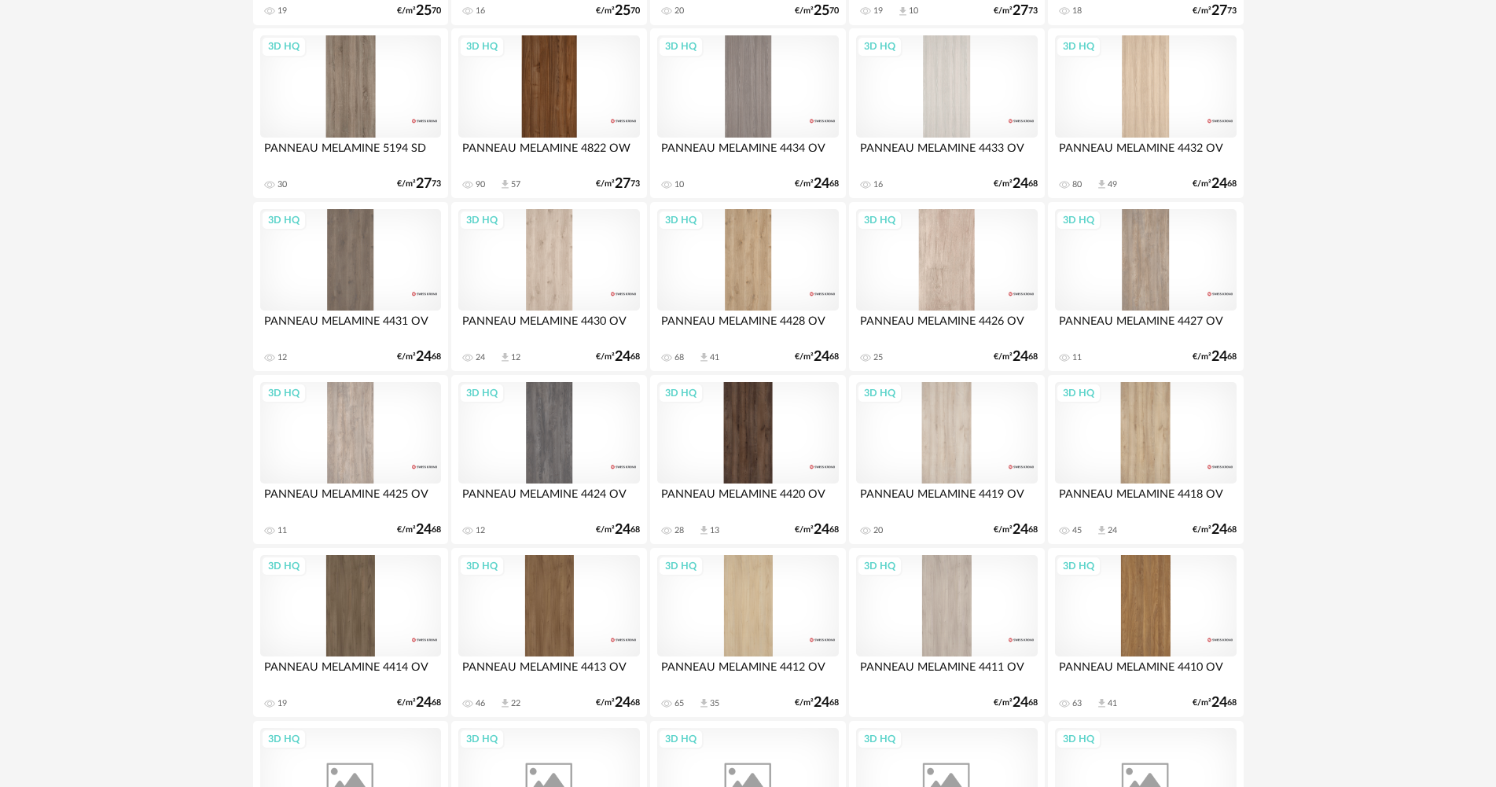
scroll to position [786, 0]
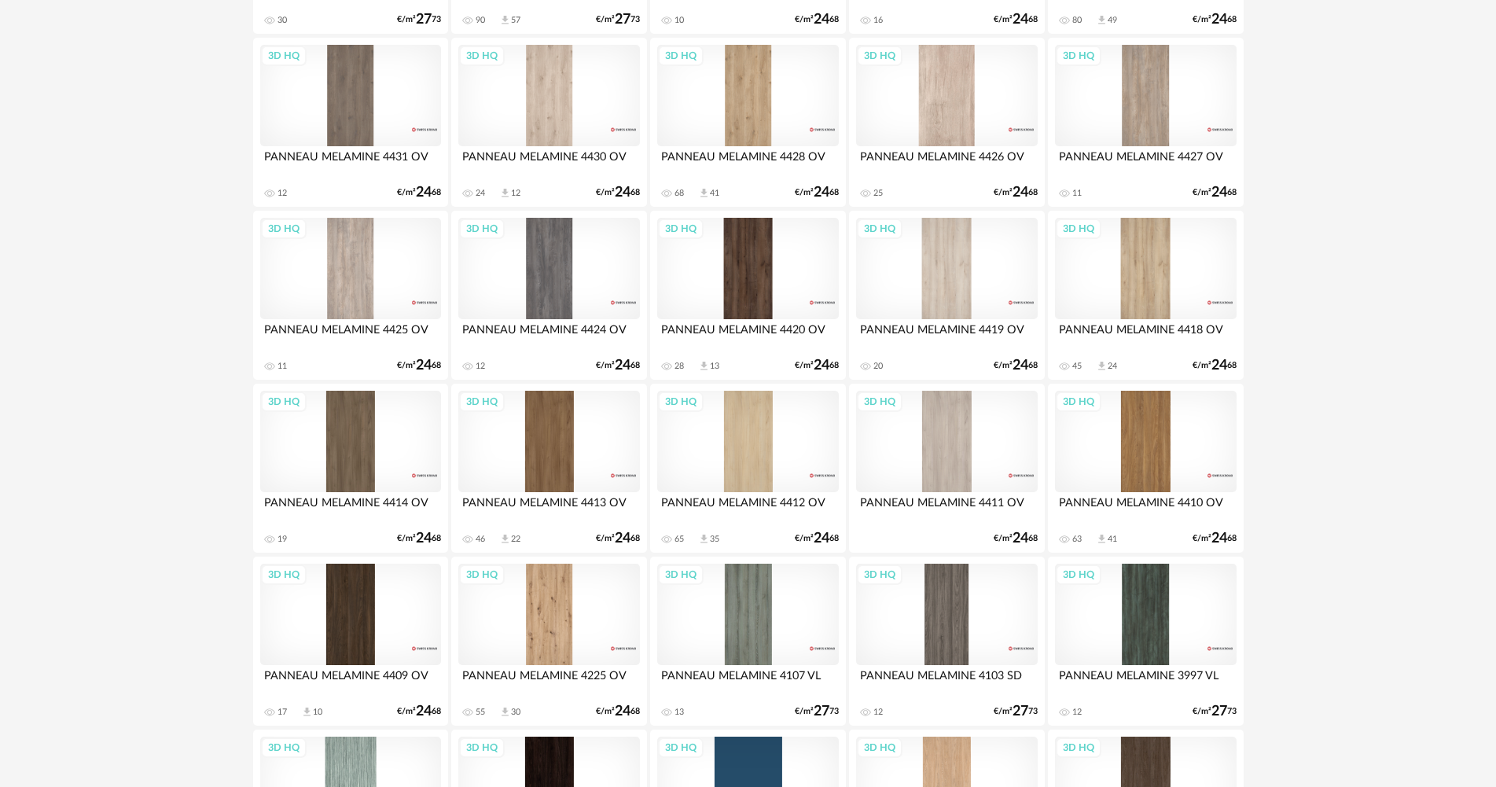
click at [1170, 296] on div "3D HQ" at bounding box center [1145, 269] width 181 height 102
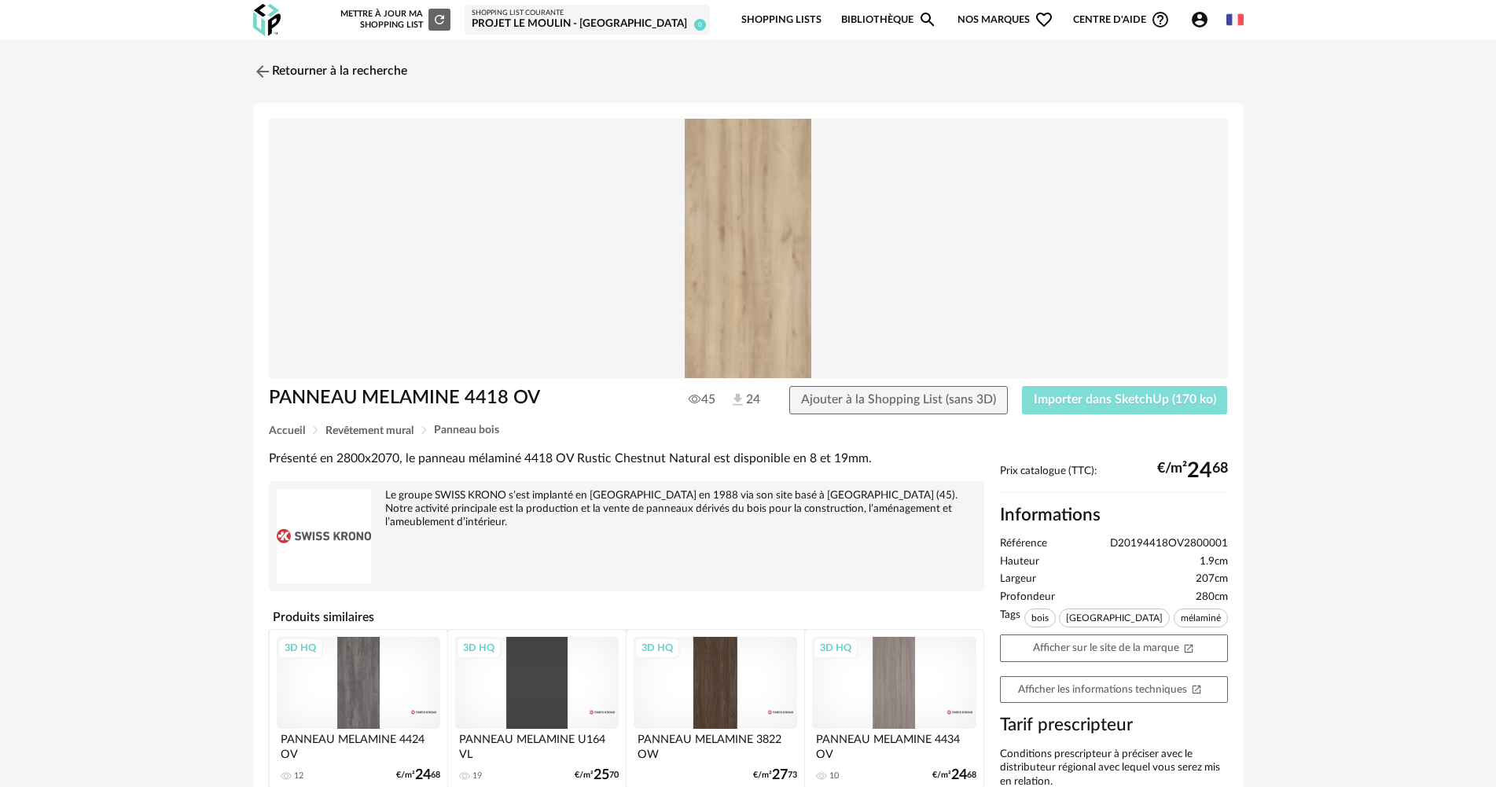
click at [1085, 391] on button "Importer dans SketchUp (170 ko)" at bounding box center [1125, 400] width 206 height 28
